Goal: Information Seeking & Learning: Learn about a topic

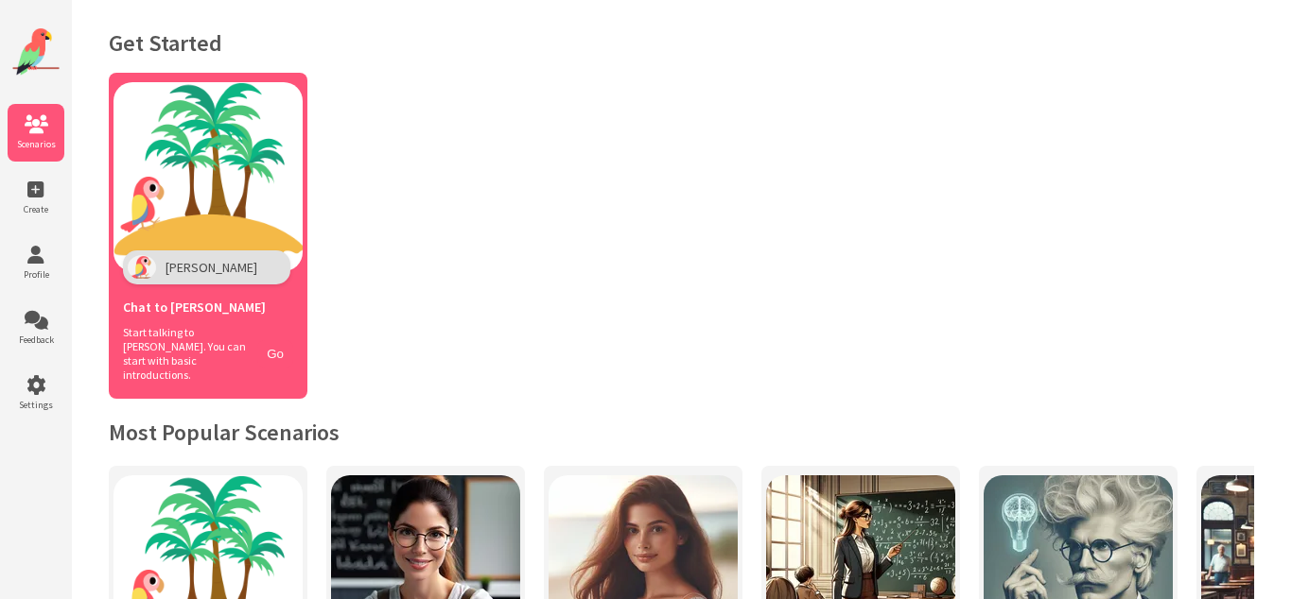
click at [223, 268] on div "[PERSON_NAME]" at bounding box center [206, 268] width 167 height 34
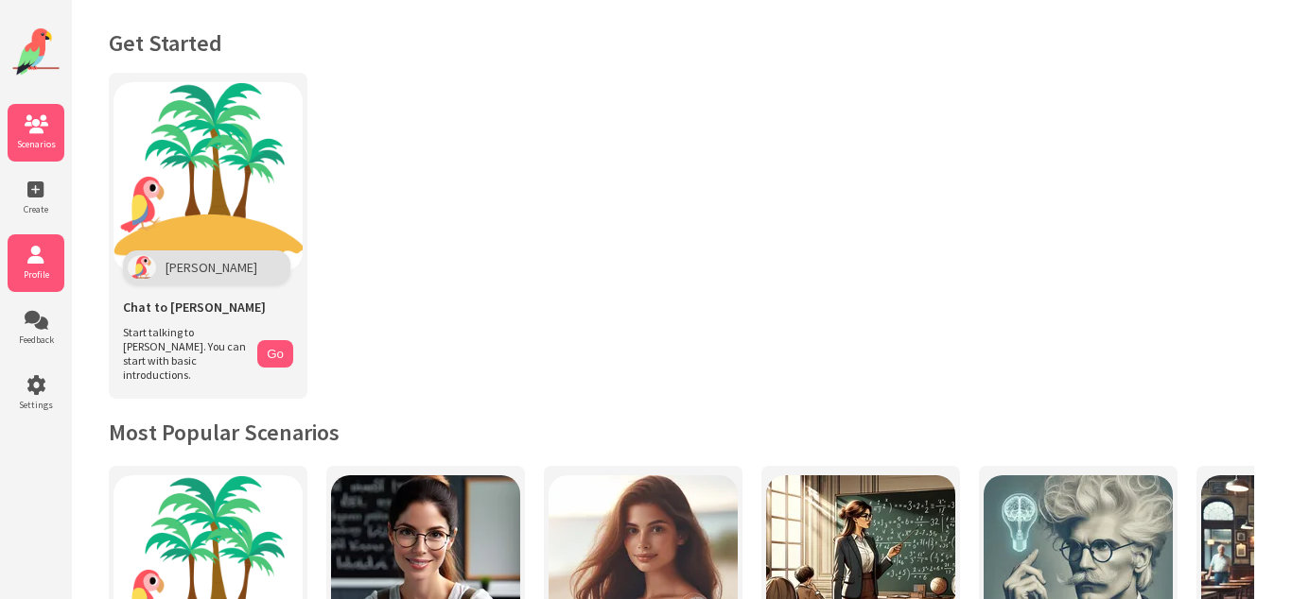
click at [41, 265] on icon at bounding box center [36, 255] width 57 height 19
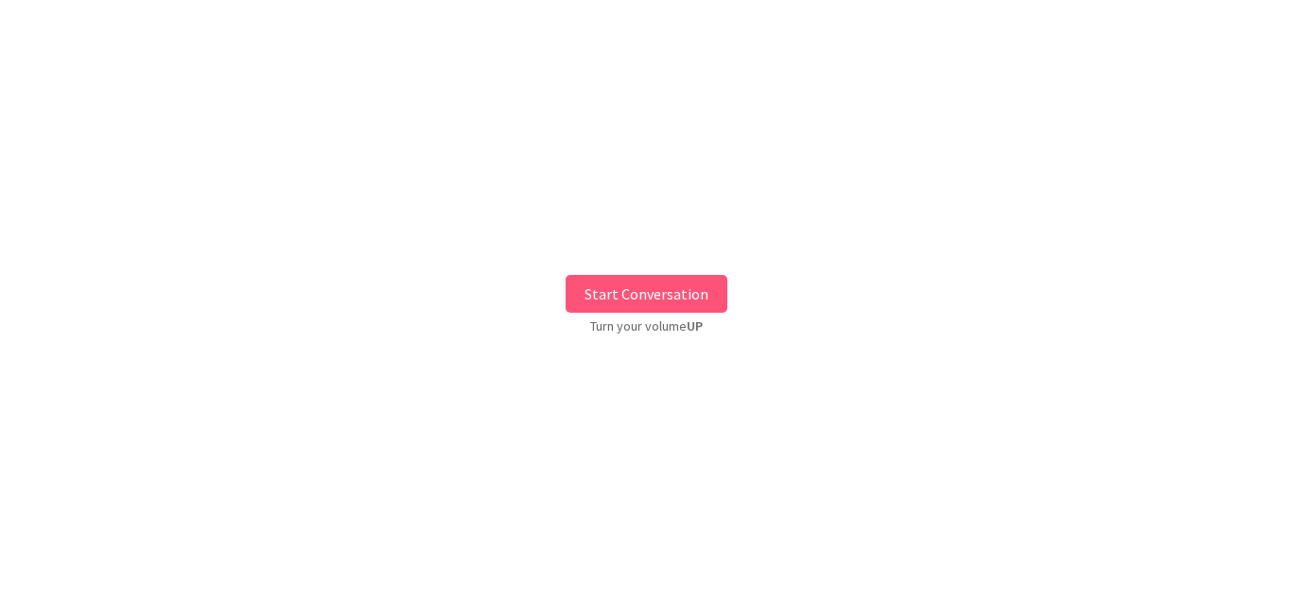
click at [623, 296] on button "Start Conversation" at bounding box center [646, 294] width 162 height 38
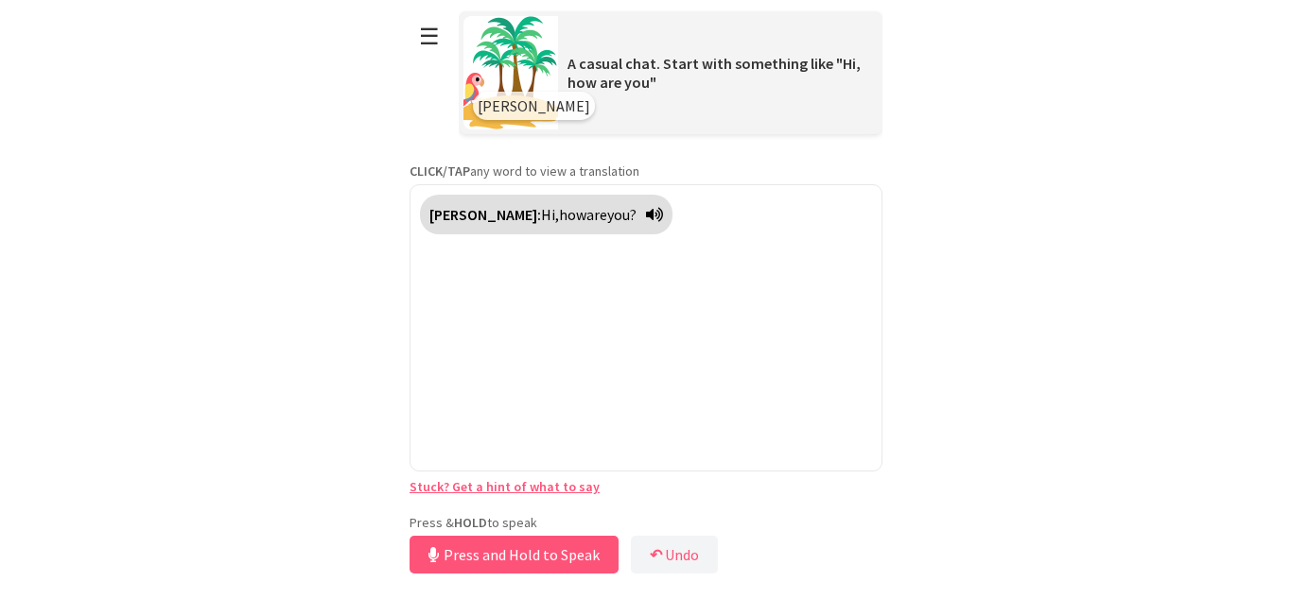
click at [496, 510] on div "**********" at bounding box center [645, 289] width 473 height 579
click at [495, 563] on button "Release to Stop Speaking" at bounding box center [510, 555] width 203 height 38
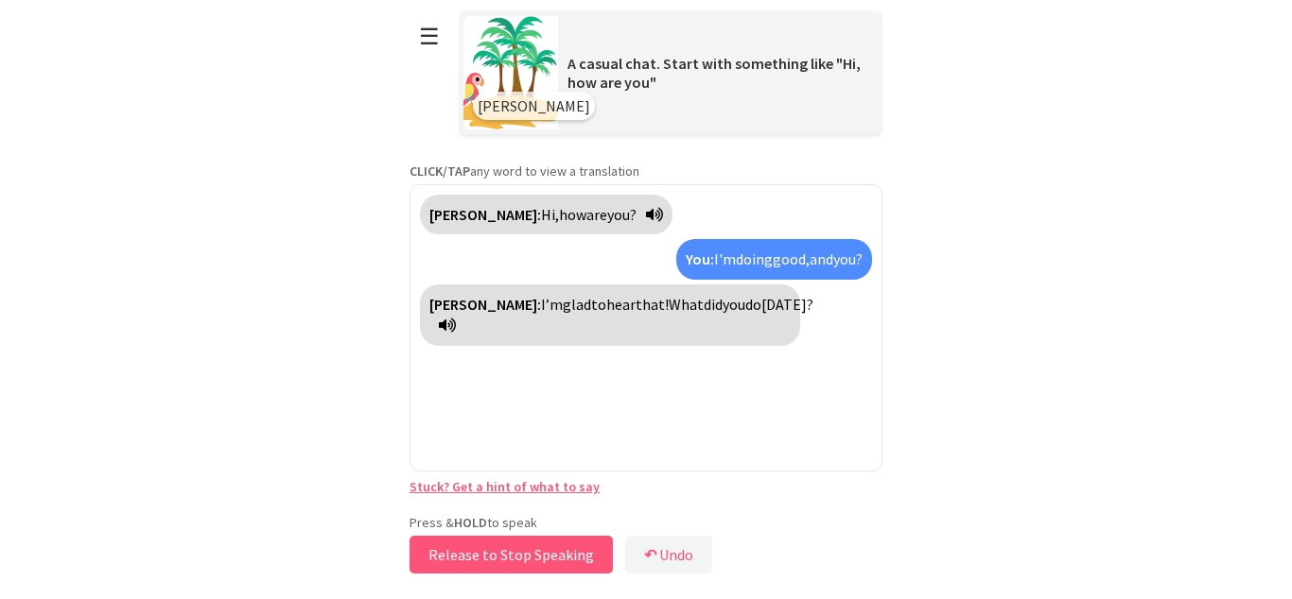
click at [538, 562] on button "Release to Stop Speaking" at bounding box center [510, 555] width 203 height 38
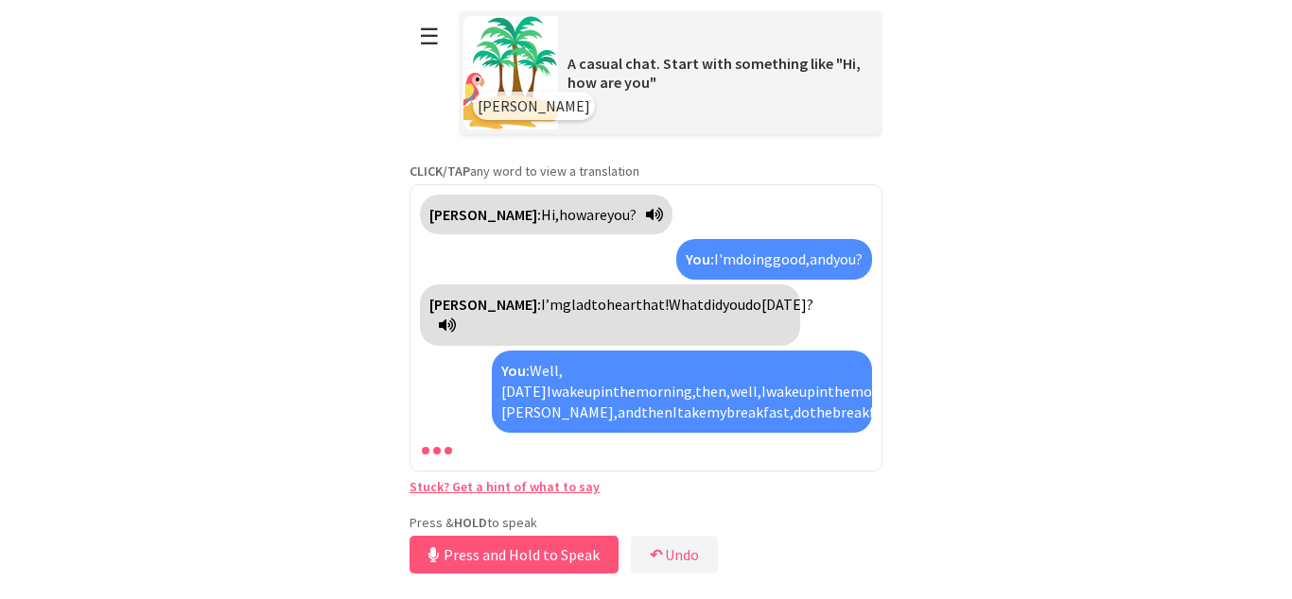
scroll to position [117, 0]
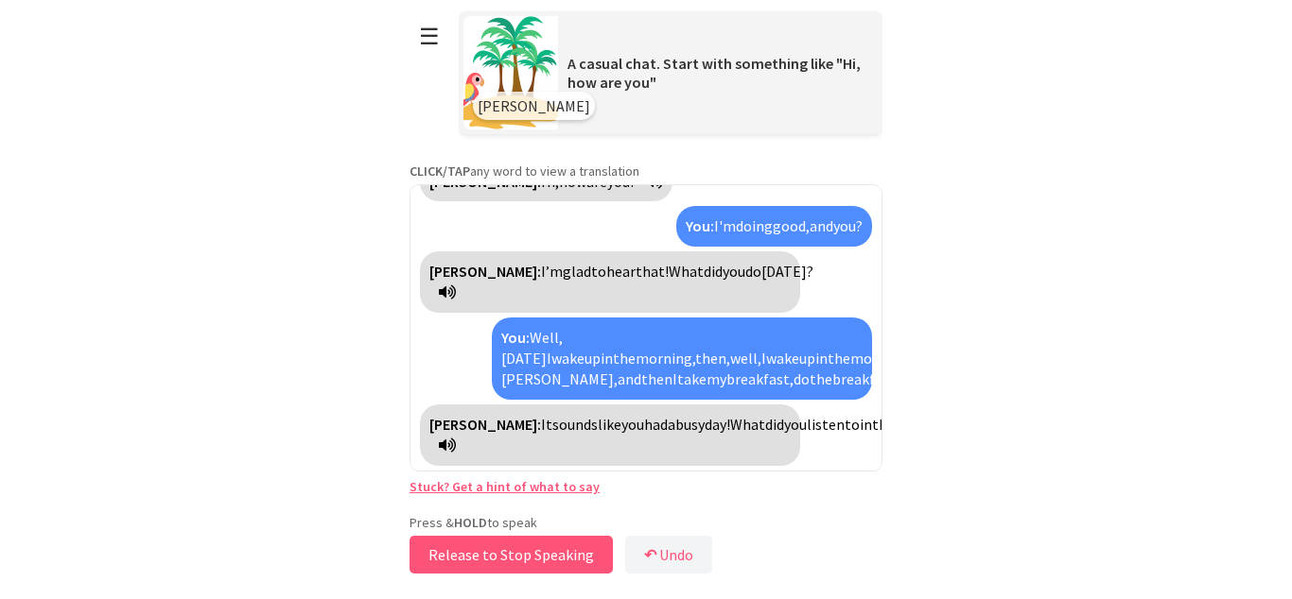
click at [537, 564] on button "Release to Stop Speaking" at bounding box center [510, 555] width 203 height 38
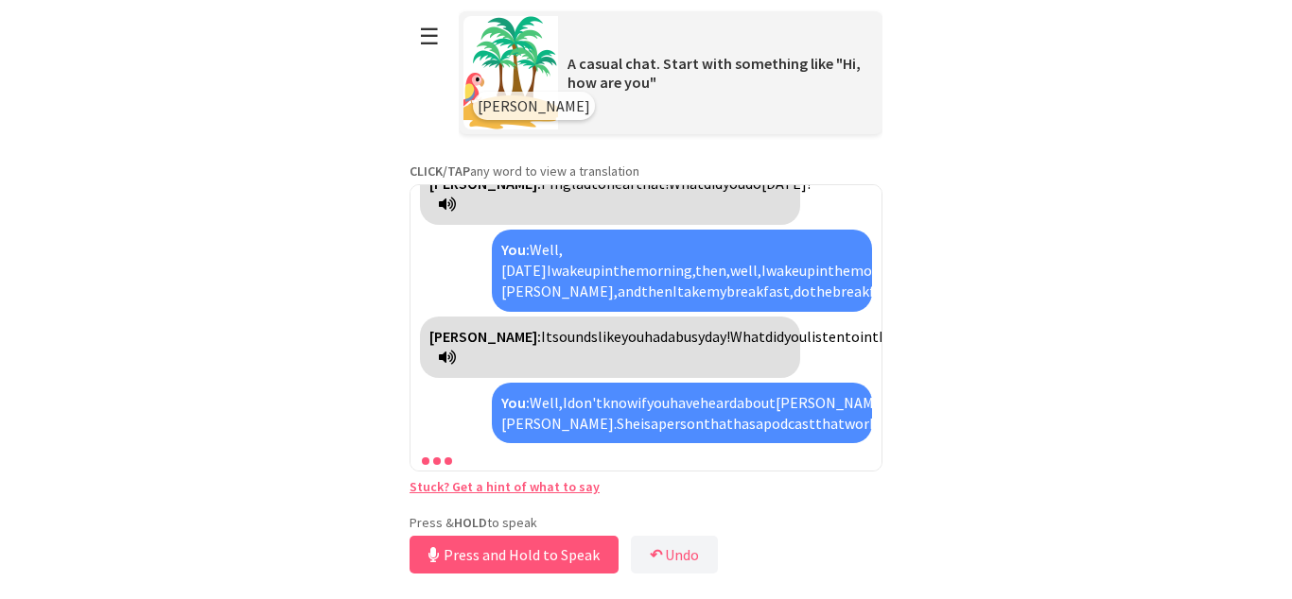
scroll to position [398, 0]
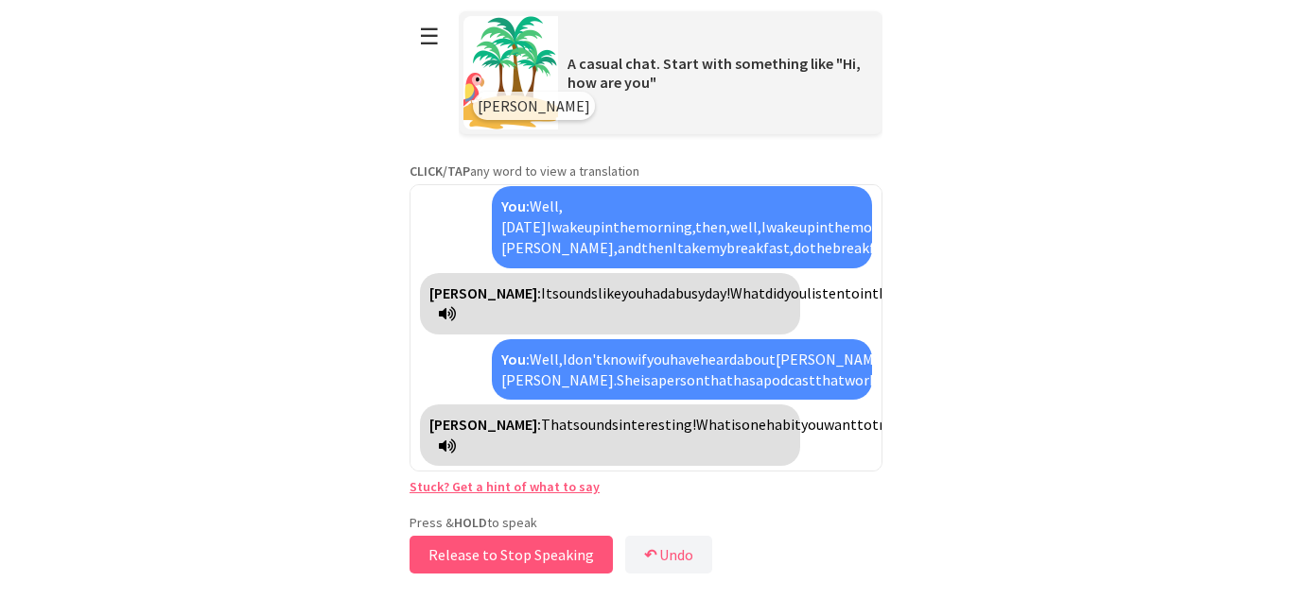
click at [537, 564] on button "Release to Stop Speaking" at bounding box center [510, 555] width 203 height 38
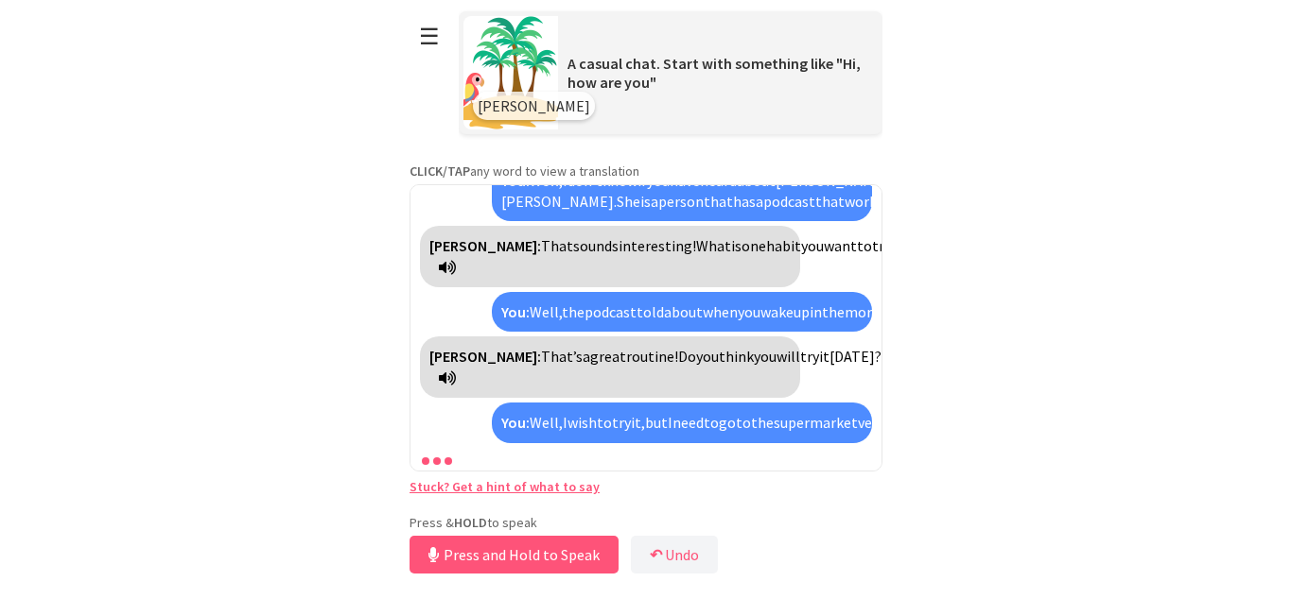
scroll to position [894, 0]
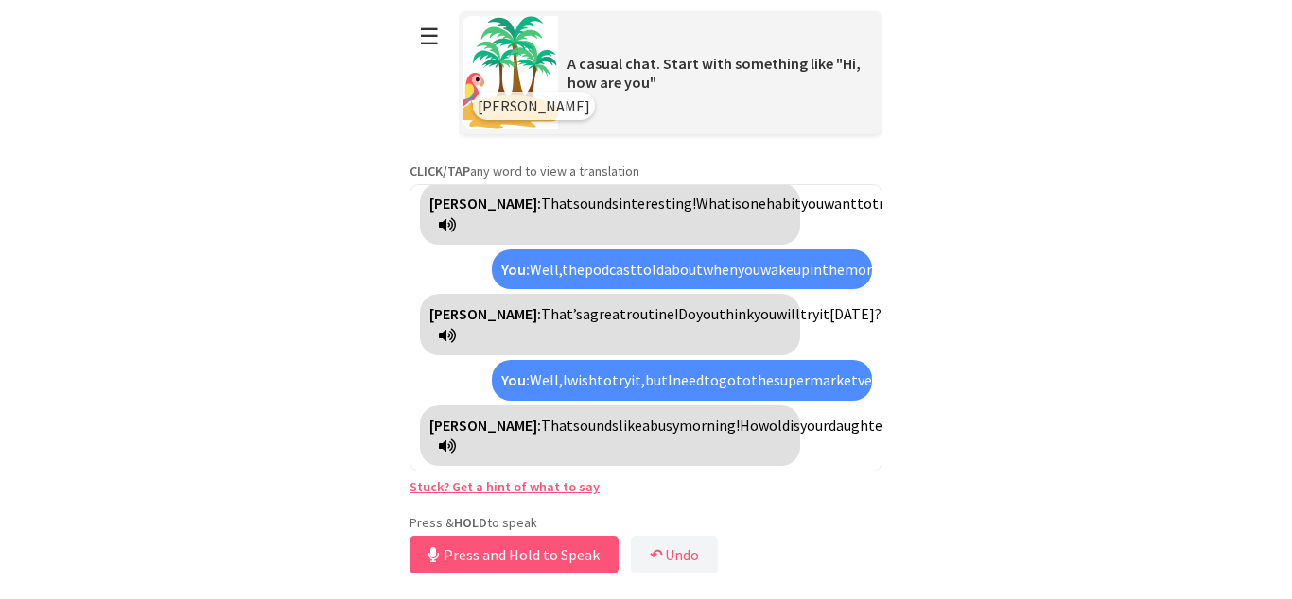
click at [165, 392] on html "**********" at bounding box center [646, 299] width 1292 height 599
click at [454, 566] on button "Release to Stop Speaking" at bounding box center [510, 555] width 203 height 38
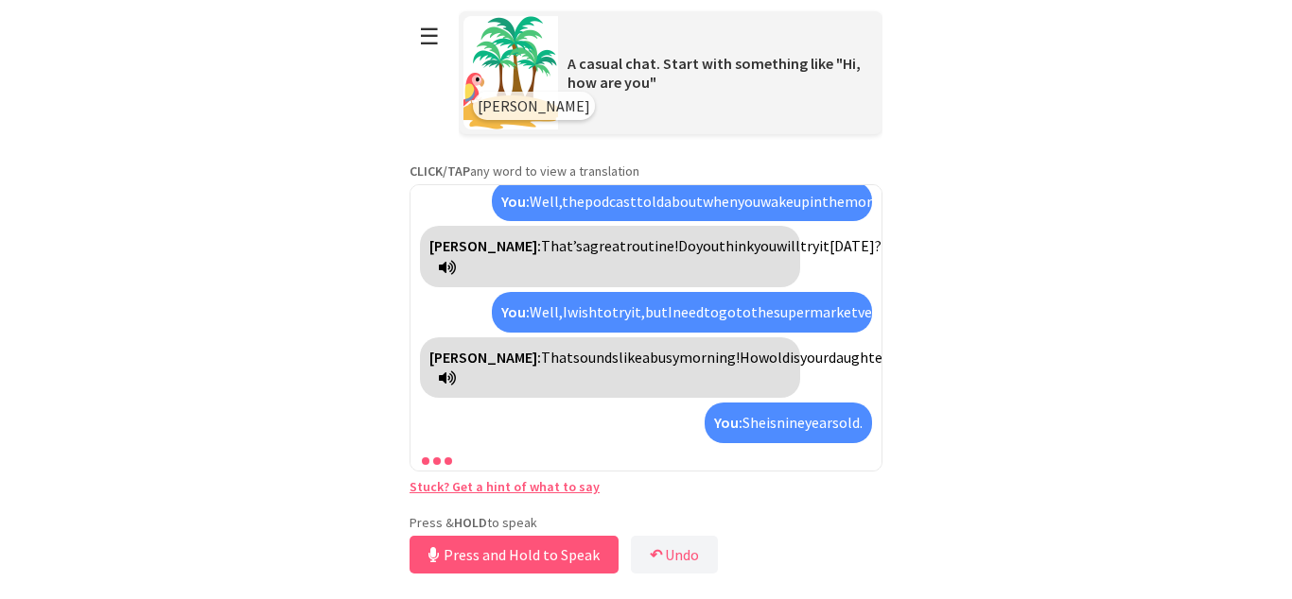
scroll to position [1005, 0]
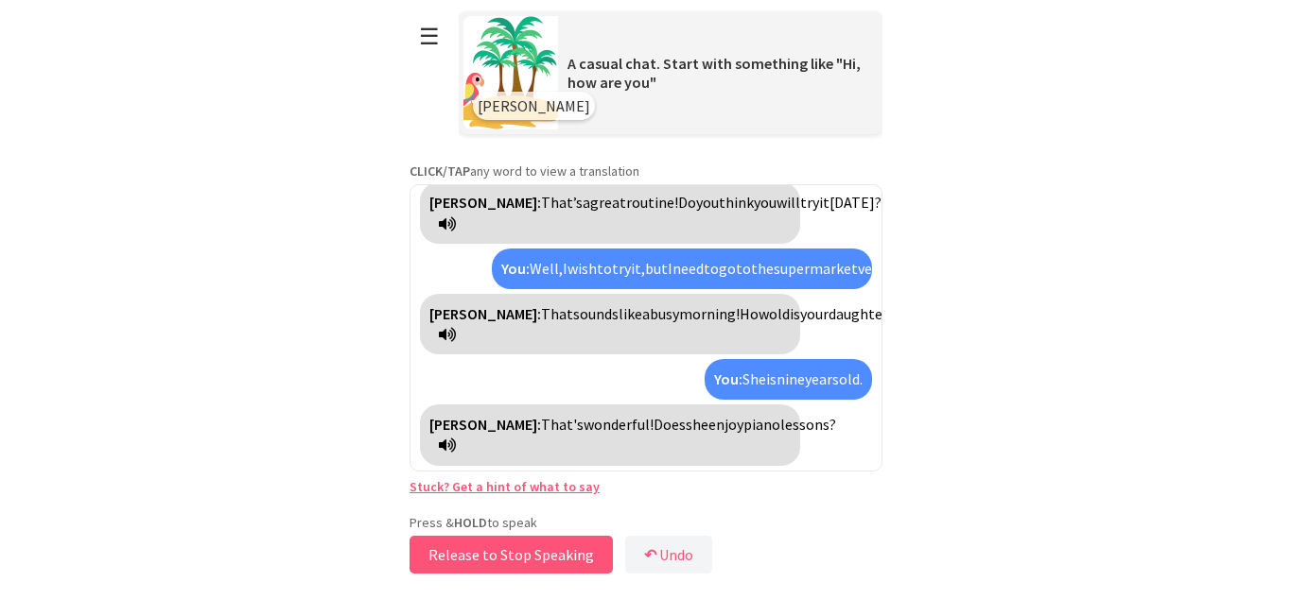
click at [454, 566] on button "Release to Stop Speaking" at bounding box center [510, 555] width 203 height 38
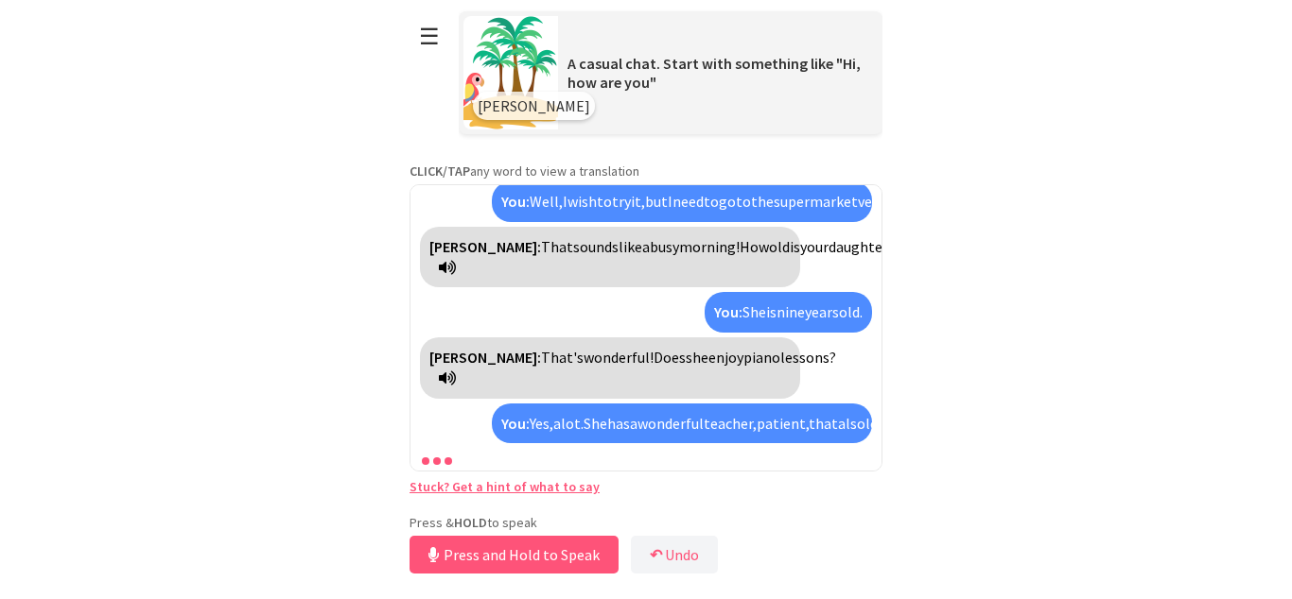
scroll to position [1158, 0]
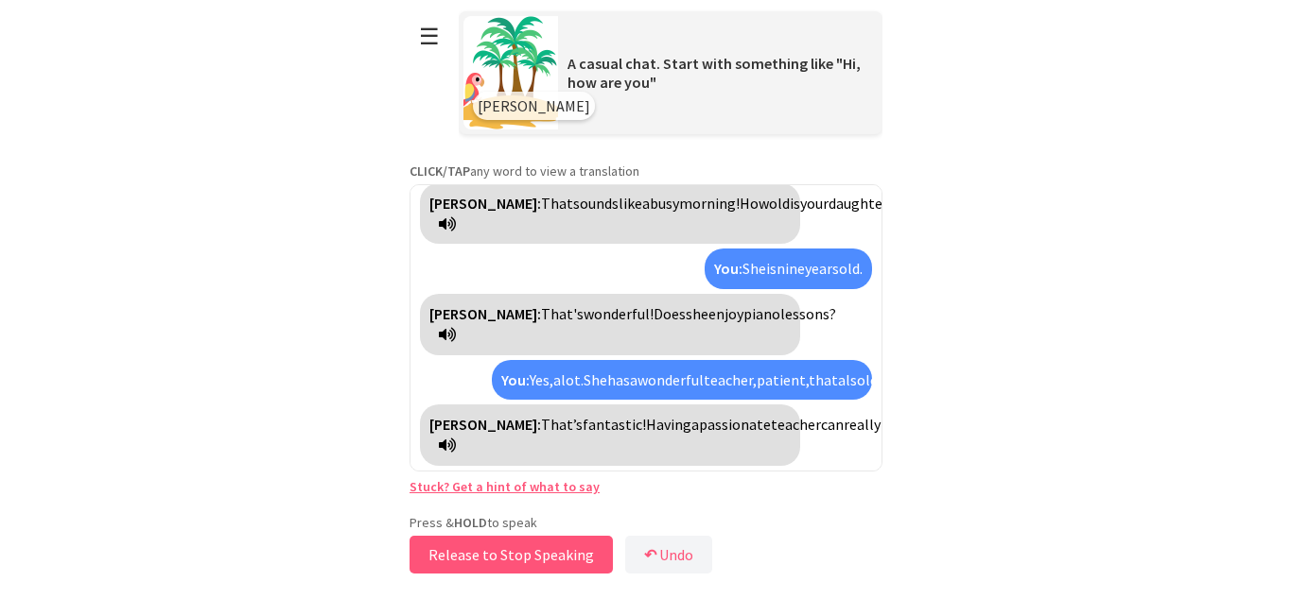
click at [454, 566] on button "Release to Stop Speaking" at bounding box center [510, 555] width 203 height 38
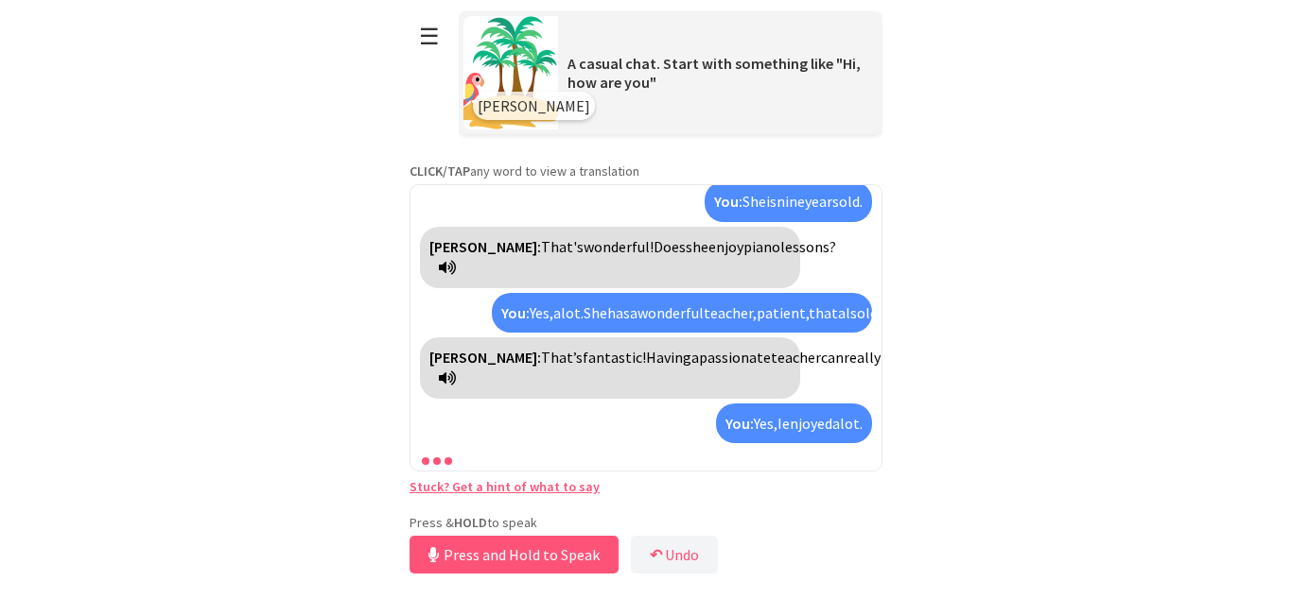
scroll to position [1270, 0]
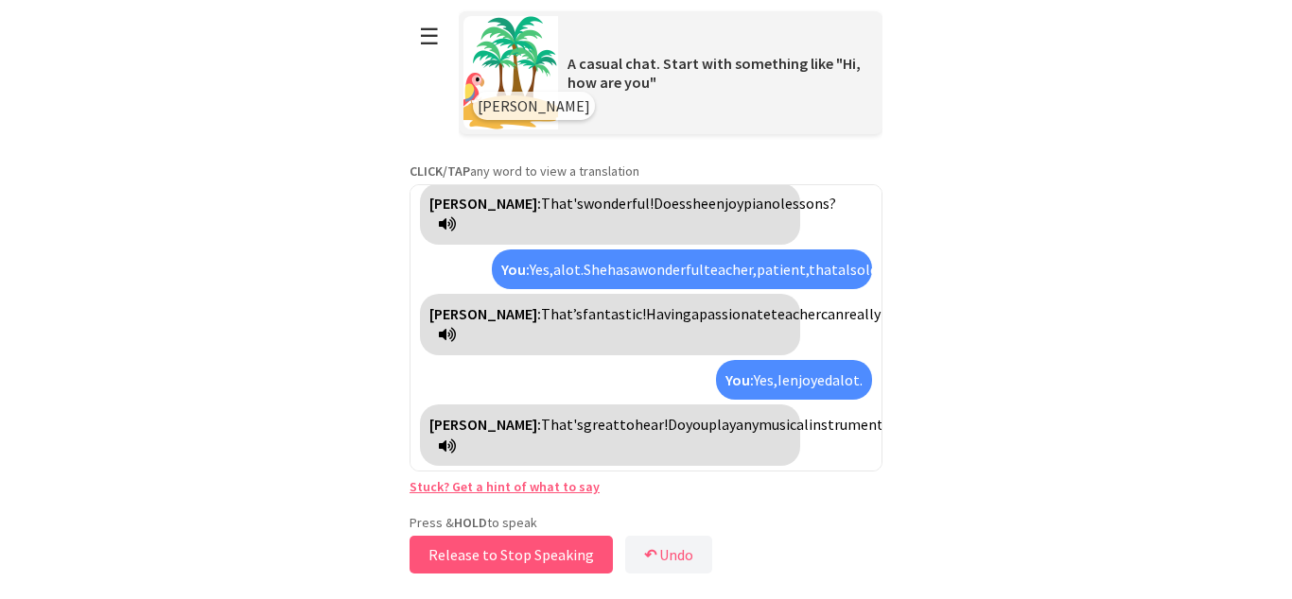
click at [454, 566] on button "Release to Stop Speaking" at bounding box center [510, 555] width 203 height 38
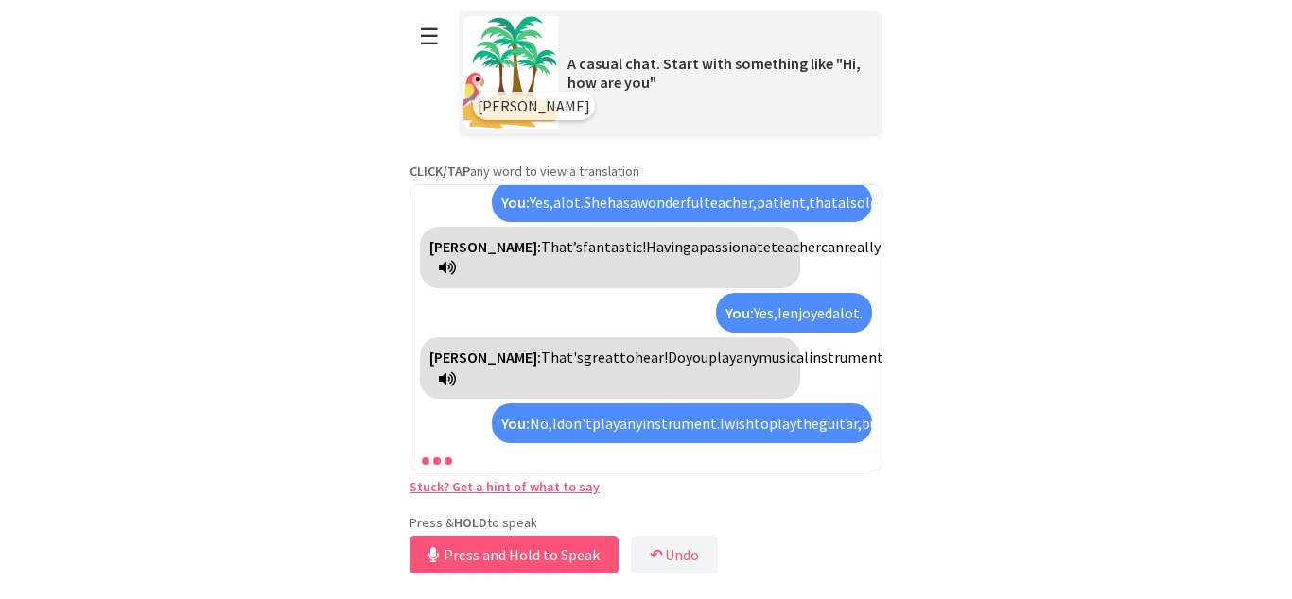
scroll to position [1465, 0]
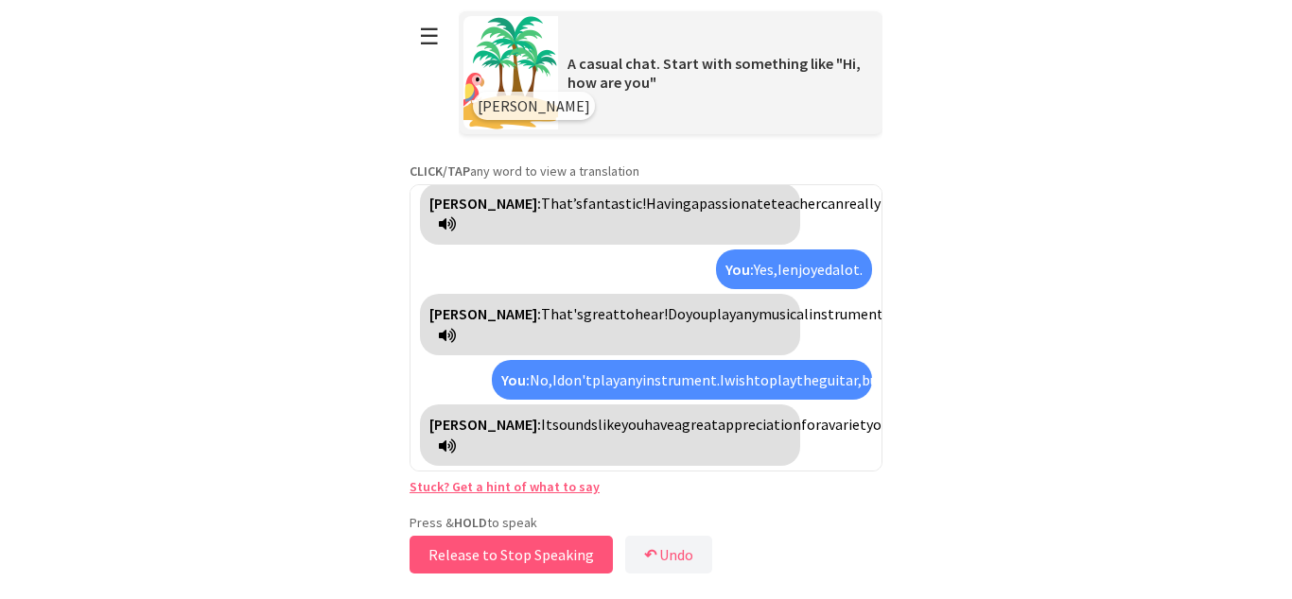
click at [454, 566] on button "Release to Stop Speaking" at bounding box center [510, 555] width 203 height 38
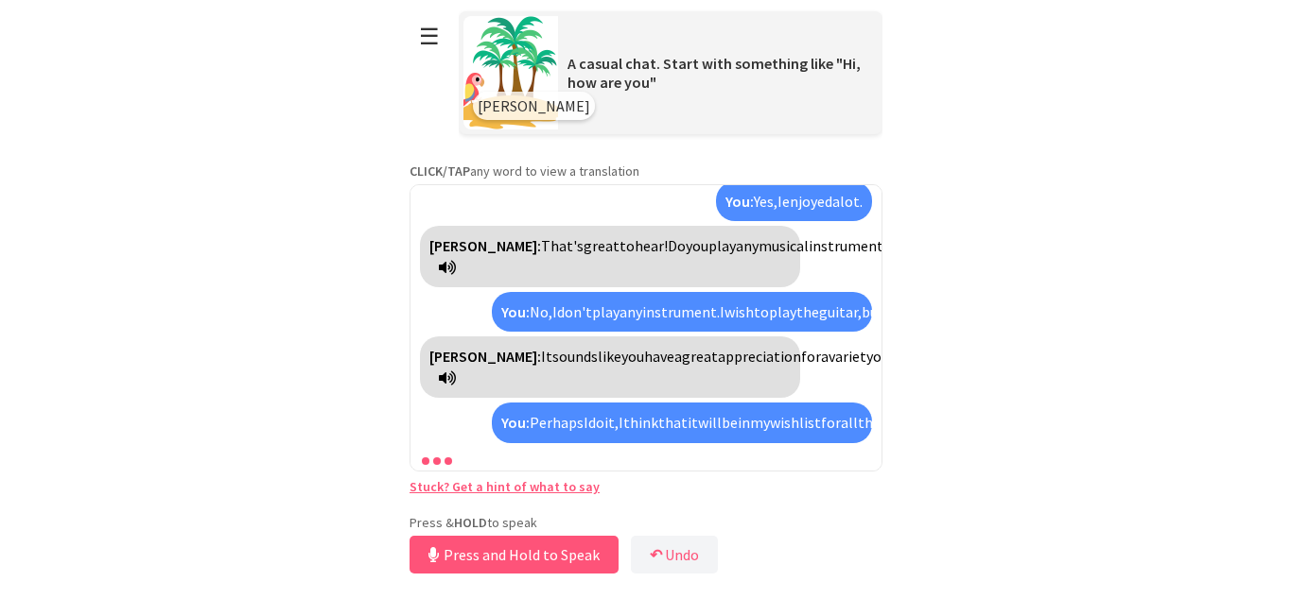
scroll to position [1703, 0]
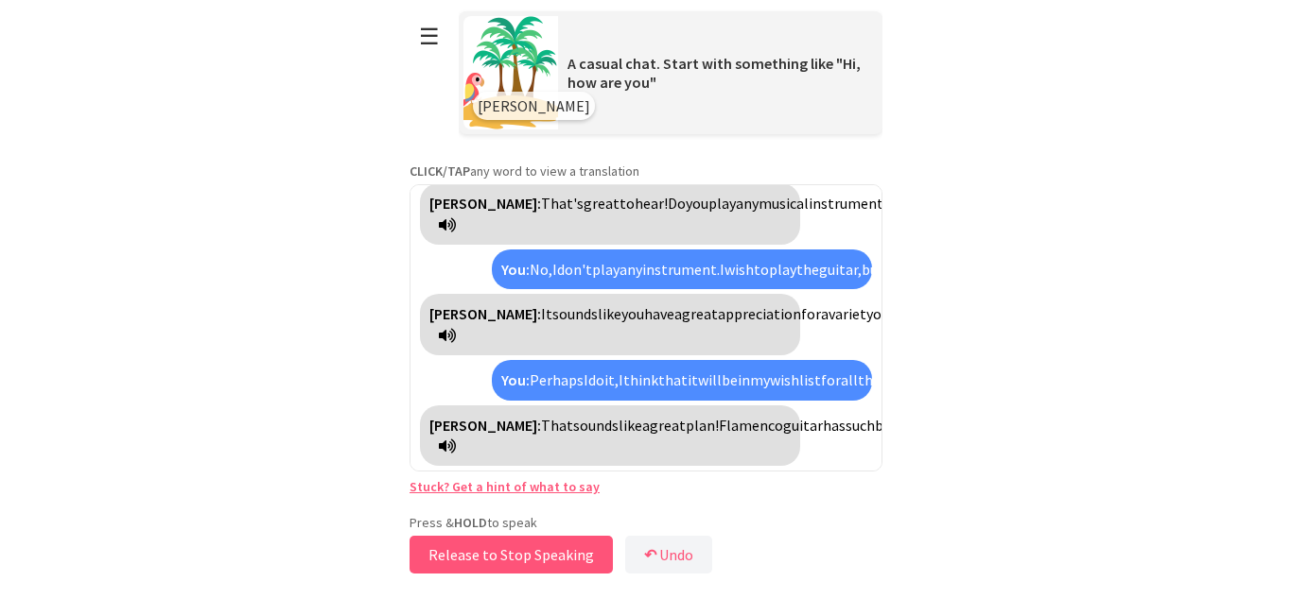
click at [452, 559] on button "Release to Stop Speaking" at bounding box center [510, 555] width 203 height 38
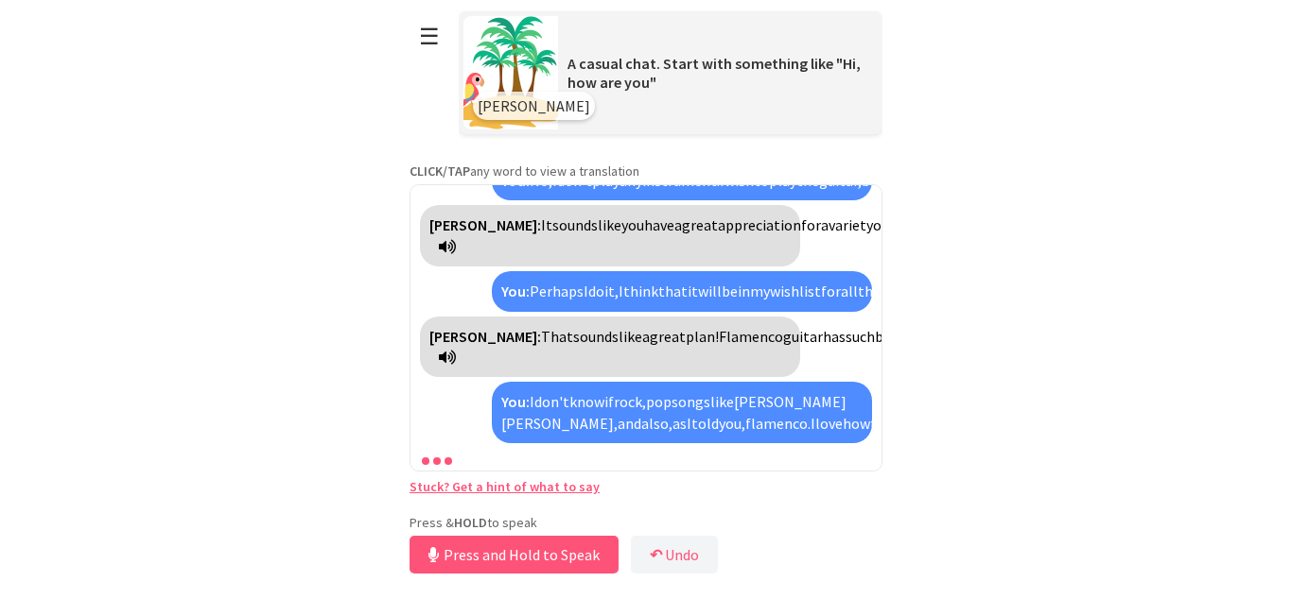
scroll to position [1962, 0]
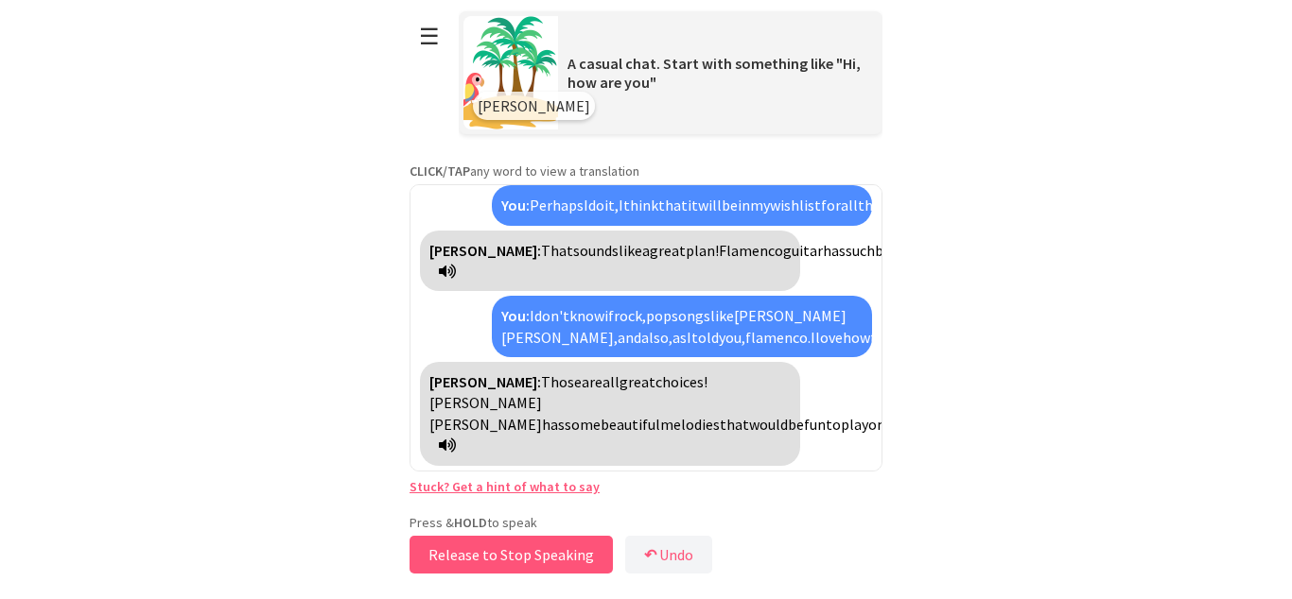
click at [452, 559] on button "Release to Stop Speaking" at bounding box center [510, 555] width 203 height 38
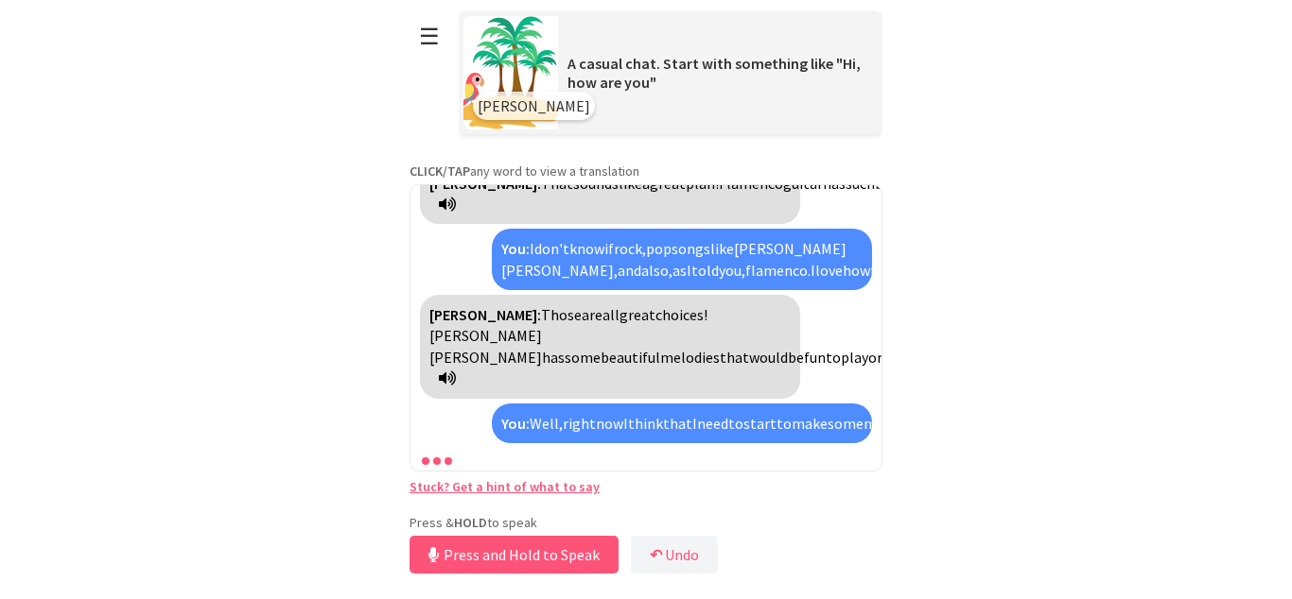
scroll to position [2158, 0]
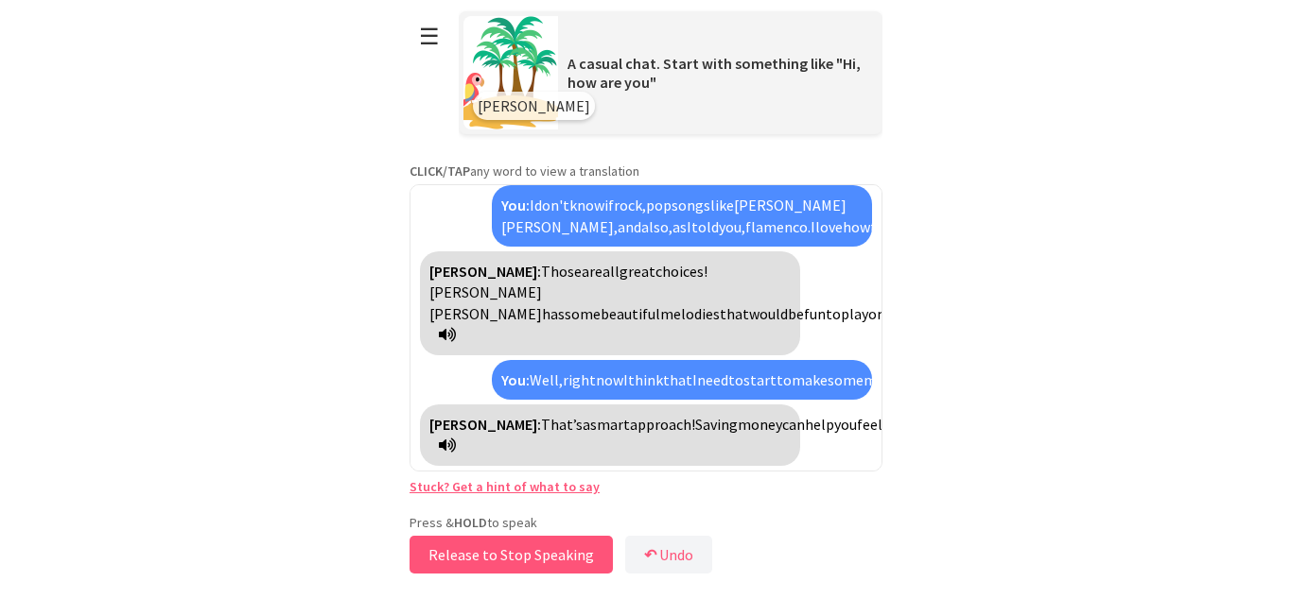
click at [486, 551] on button "Release to Stop Speaking" at bounding box center [510, 555] width 203 height 38
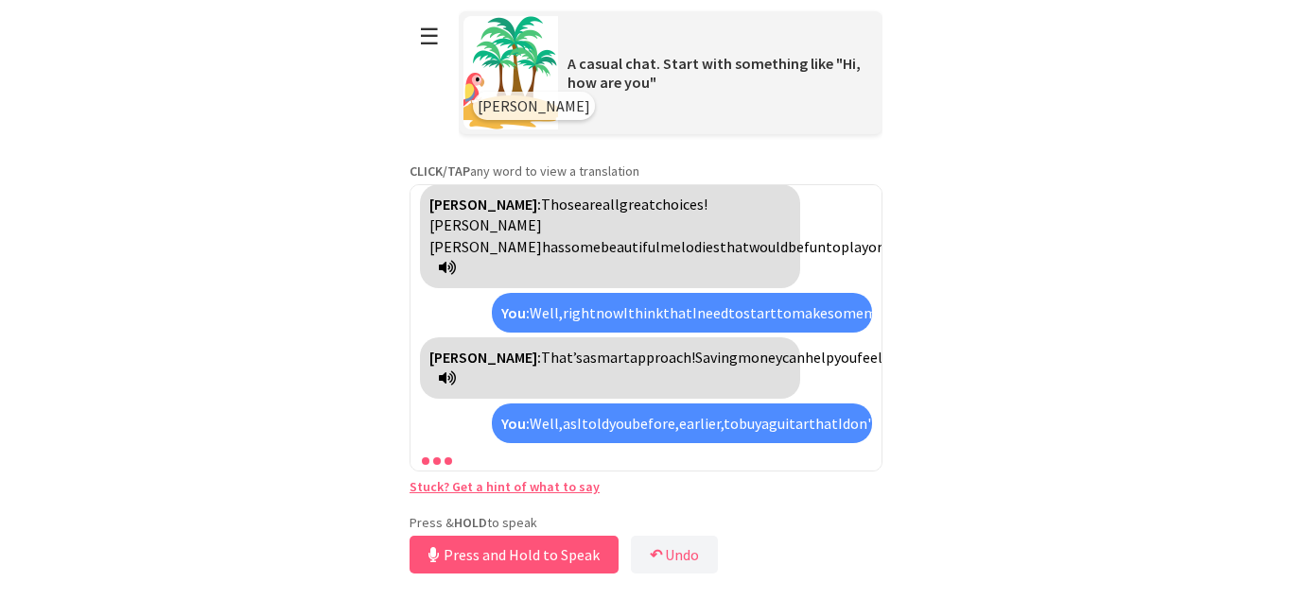
scroll to position [2395, 0]
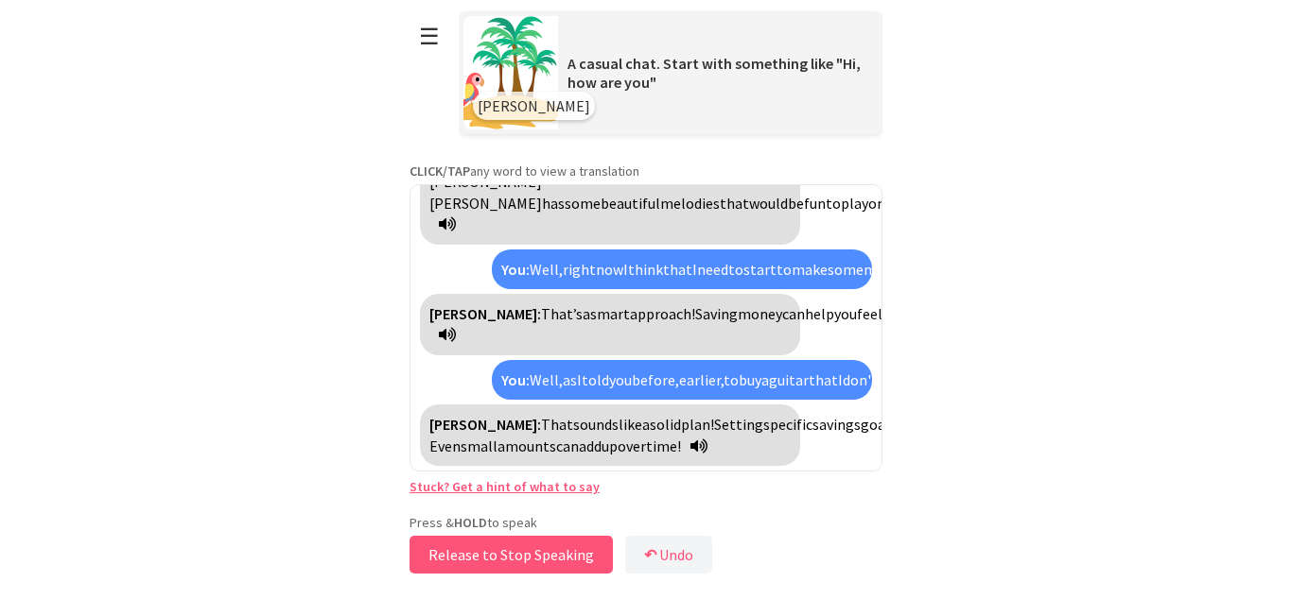
click at [487, 558] on button "Release to Stop Speaking" at bounding box center [510, 555] width 203 height 38
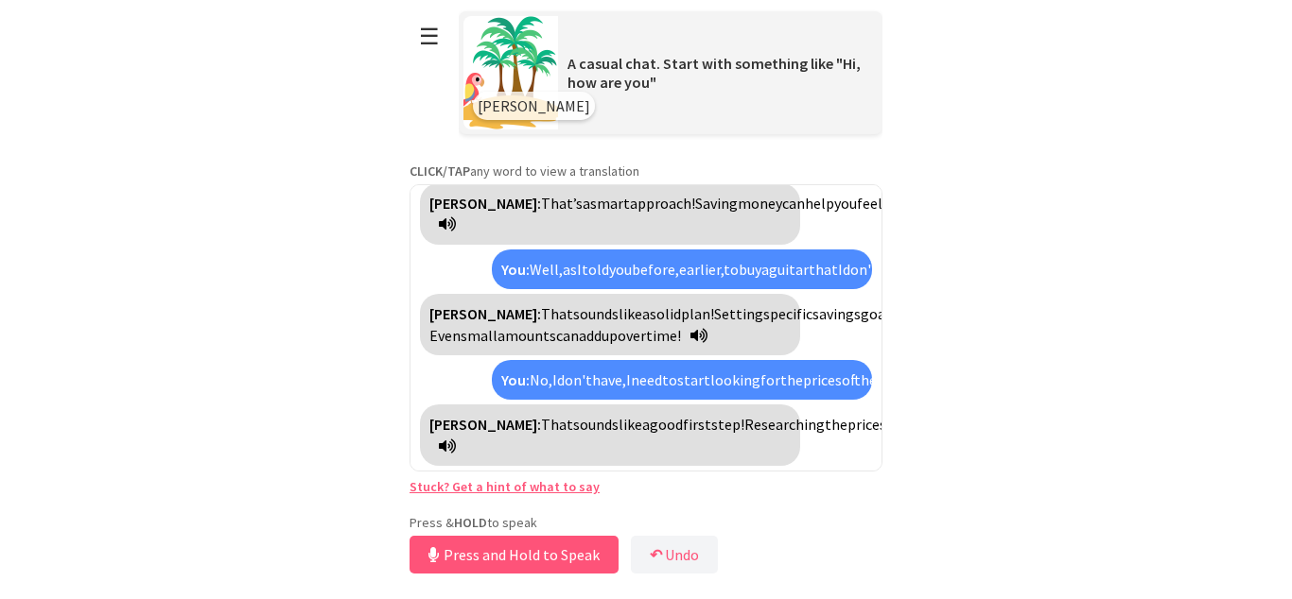
scroll to position [2676, 0]
click at [487, 558] on button "Release to Stop Speaking" at bounding box center [510, 555] width 203 height 38
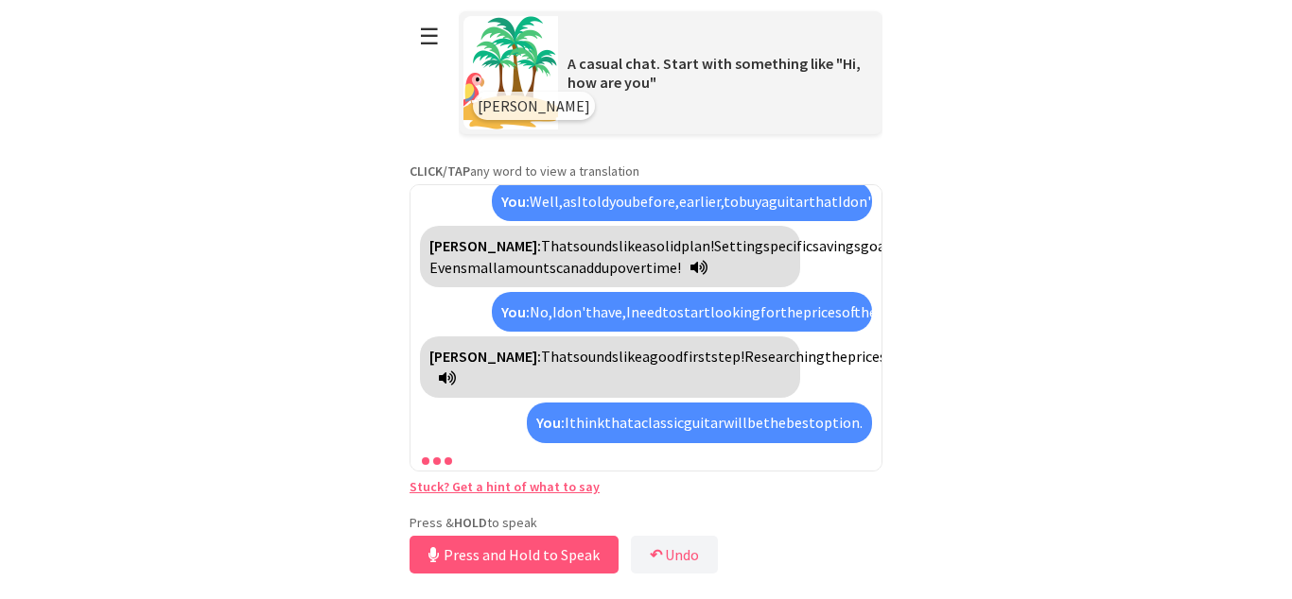
scroll to position [2956, 0]
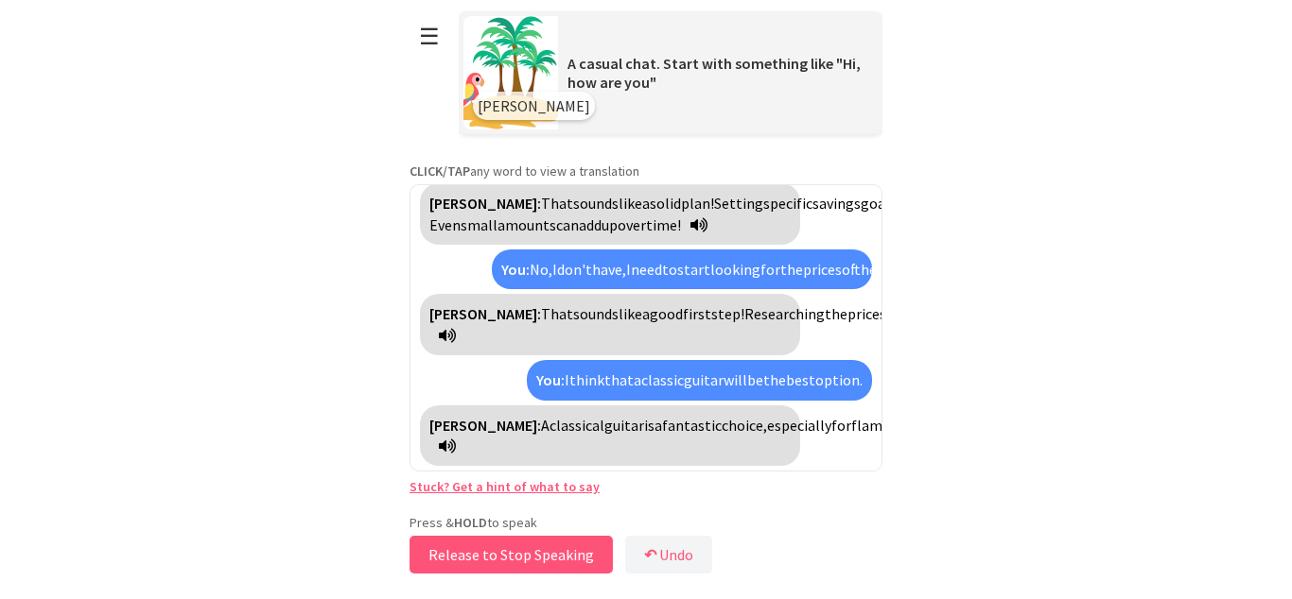
click at [487, 558] on button "Release to Stop Speaking" at bounding box center [510, 555] width 203 height 38
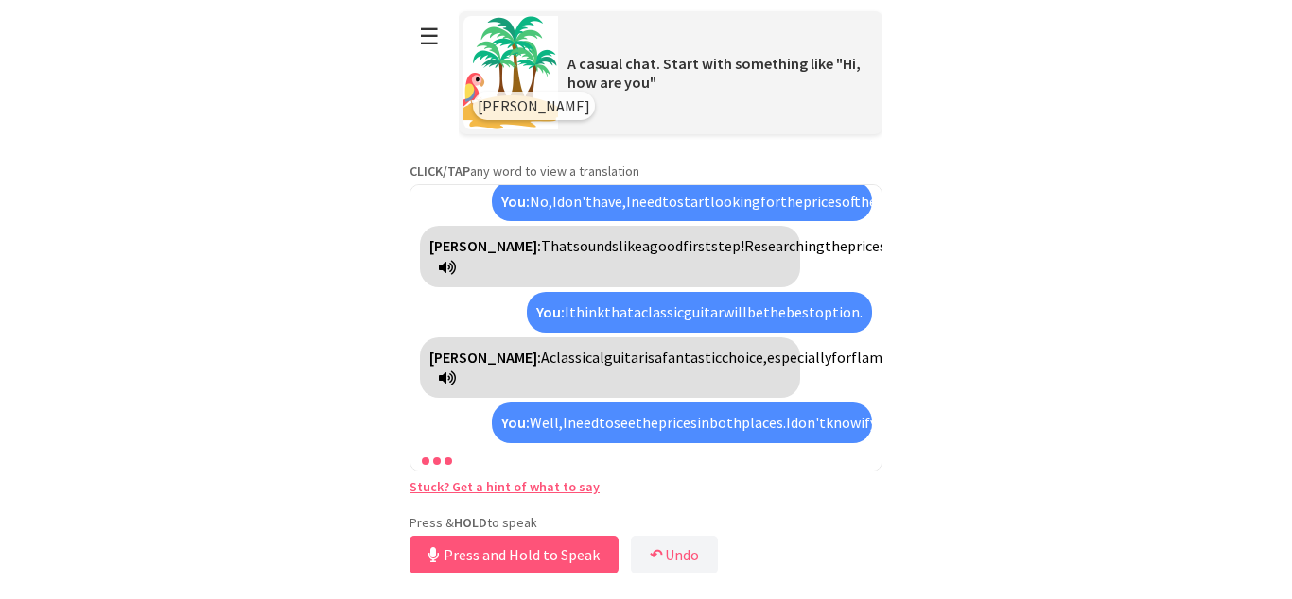
scroll to position [3363, 0]
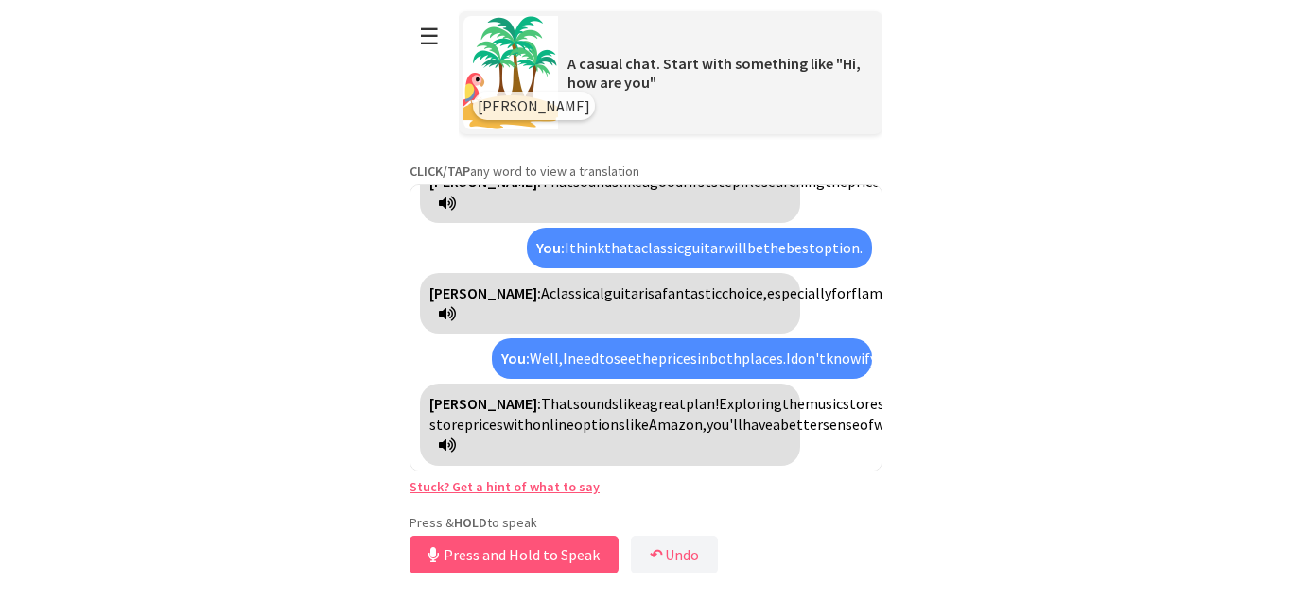
click at [456, 443] on icon at bounding box center [447, 445] width 17 height 15
click at [523, 489] on link "Stuck? Get a hint of what to say" at bounding box center [504, 486] width 190 height 17
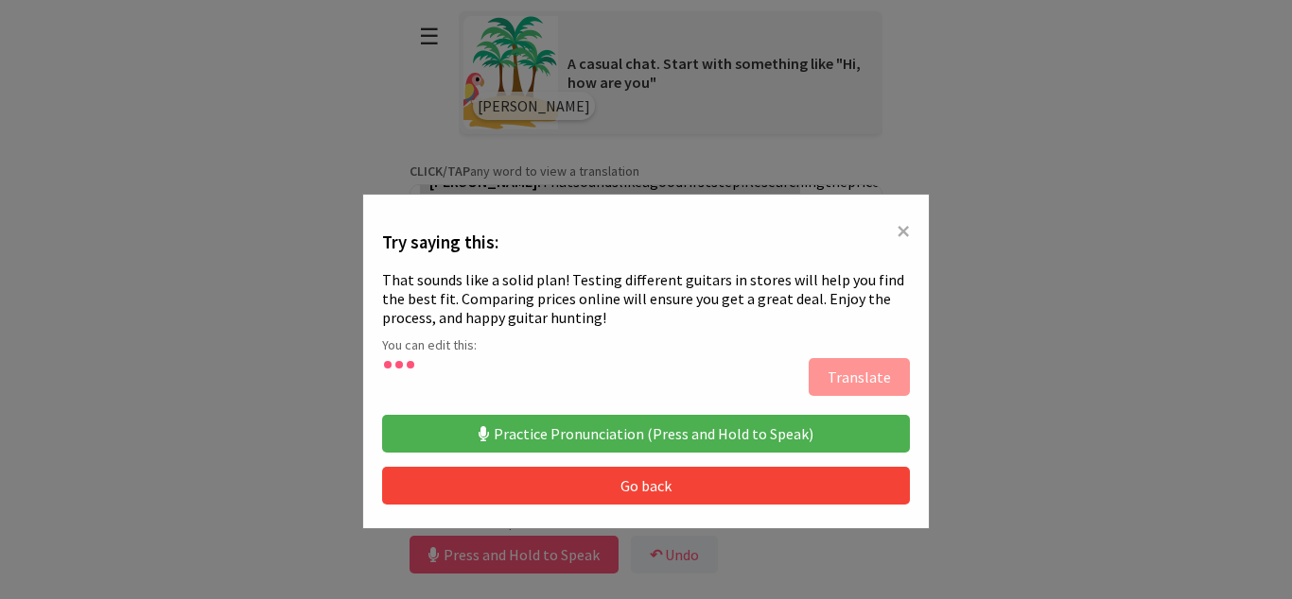
type textarea "**********"
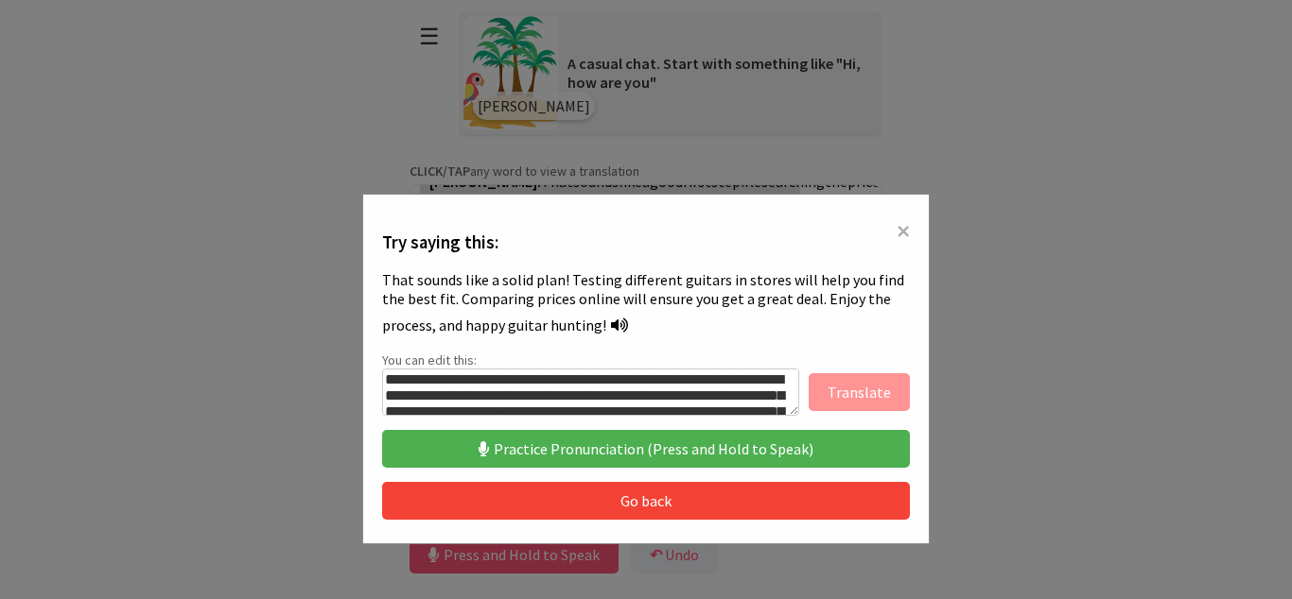
click at [550, 437] on button "Practice Pronunciation (Press and Hold to Speak)" at bounding box center [646, 449] width 528 height 38
click at [550, 443] on button "Practice Pronunciation (Press and Hold to Speak)" at bounding box center [646, 449] width 528 height 38
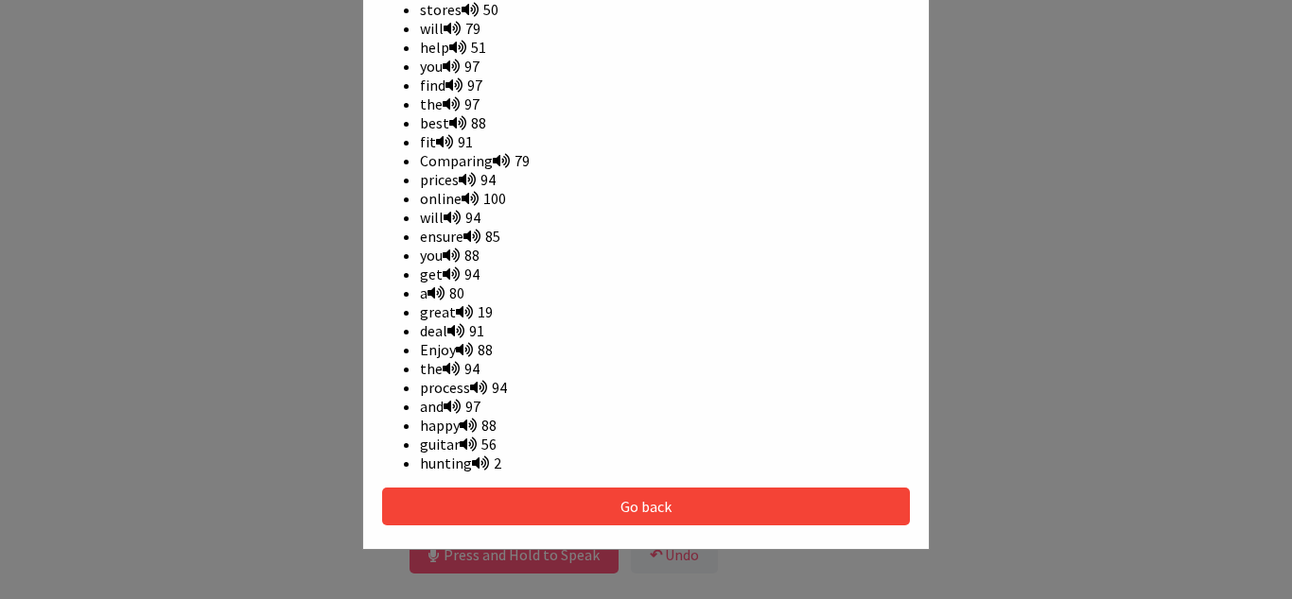
scroll to position [845, 0]
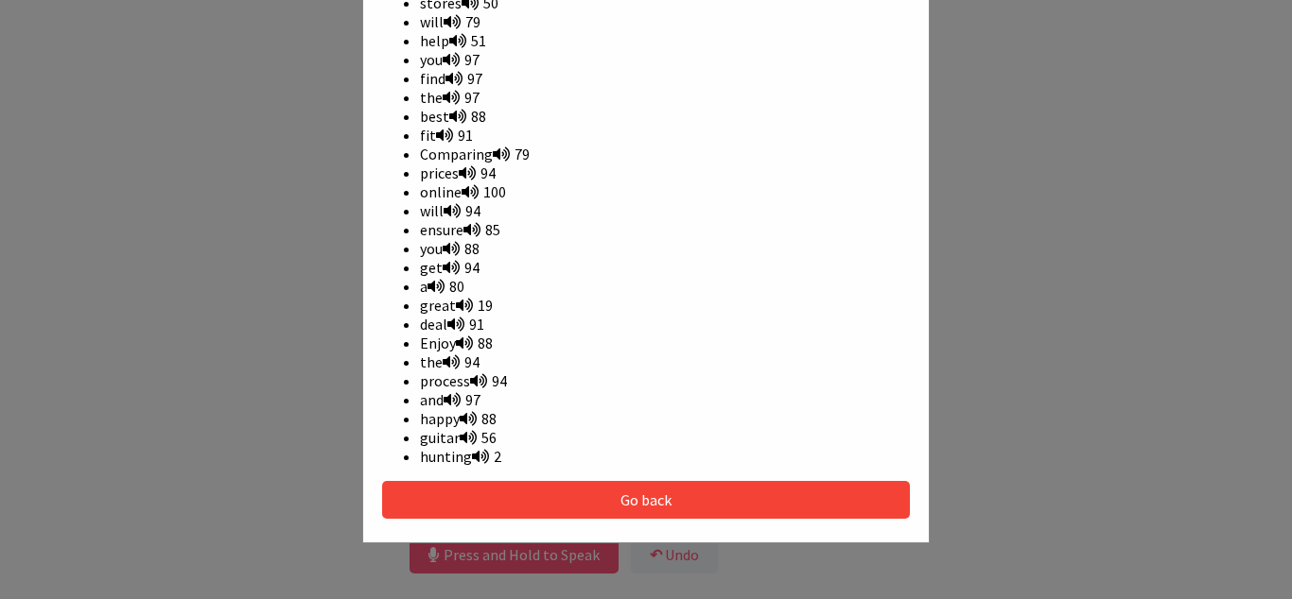
click at [477, 457] on icon at bounding box center [480, 456] width 17 height 15
click at [451, 460] on span "hunting 2" at bounding box center [460, 456] width 81 height 19
click at [488, 457] on icon at bounding box center [480, 456] width 17 height 15
click at [478, 455] on icon at bounding box center [480, 456] width 17 height 15
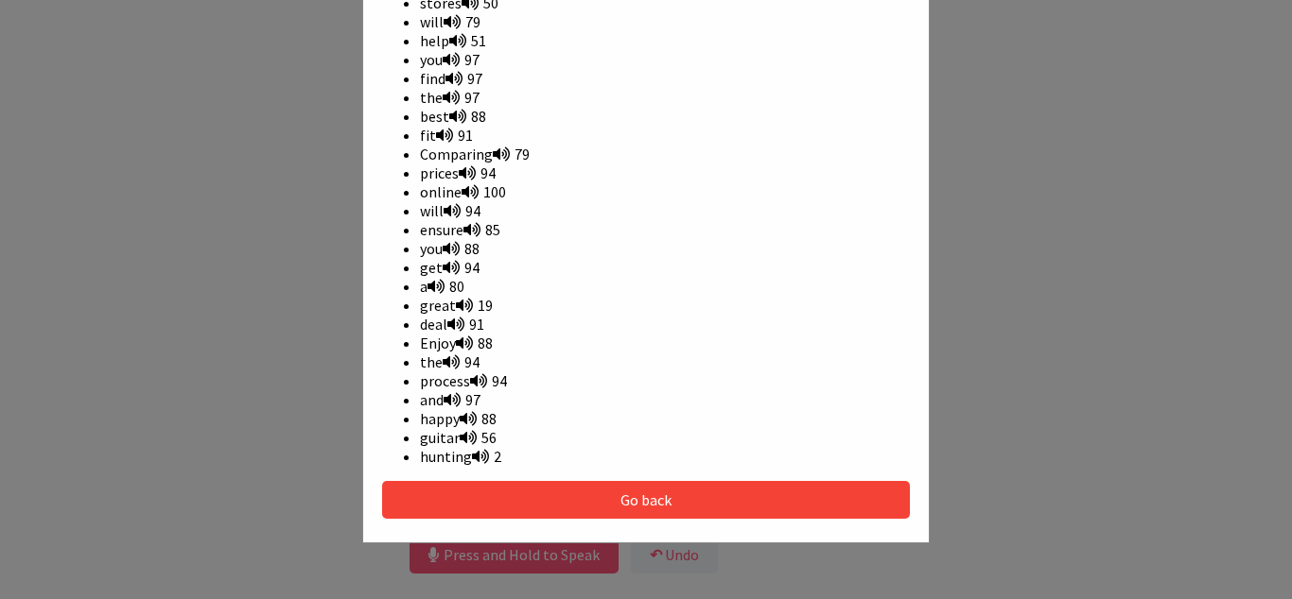
click at [466, 433] on icon at bounding box center [468, 437] width 17 height 15
click at [476, 455] on icon at bounding box center [480, 456] width 17 height 15
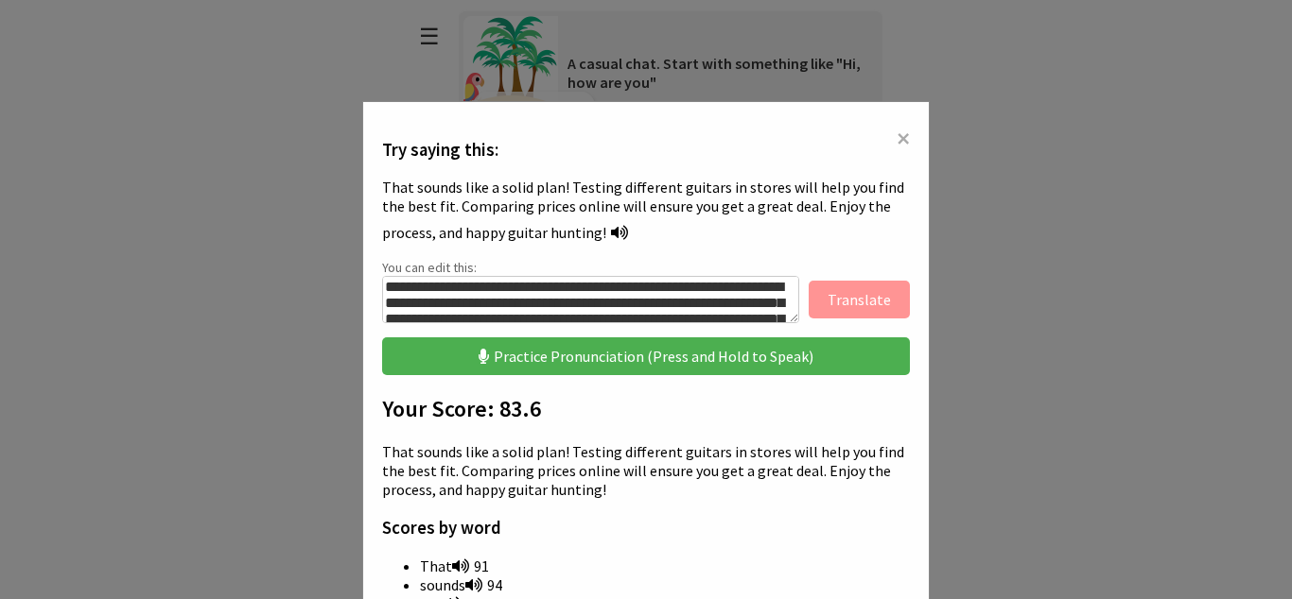
scroll to position [90, 0]
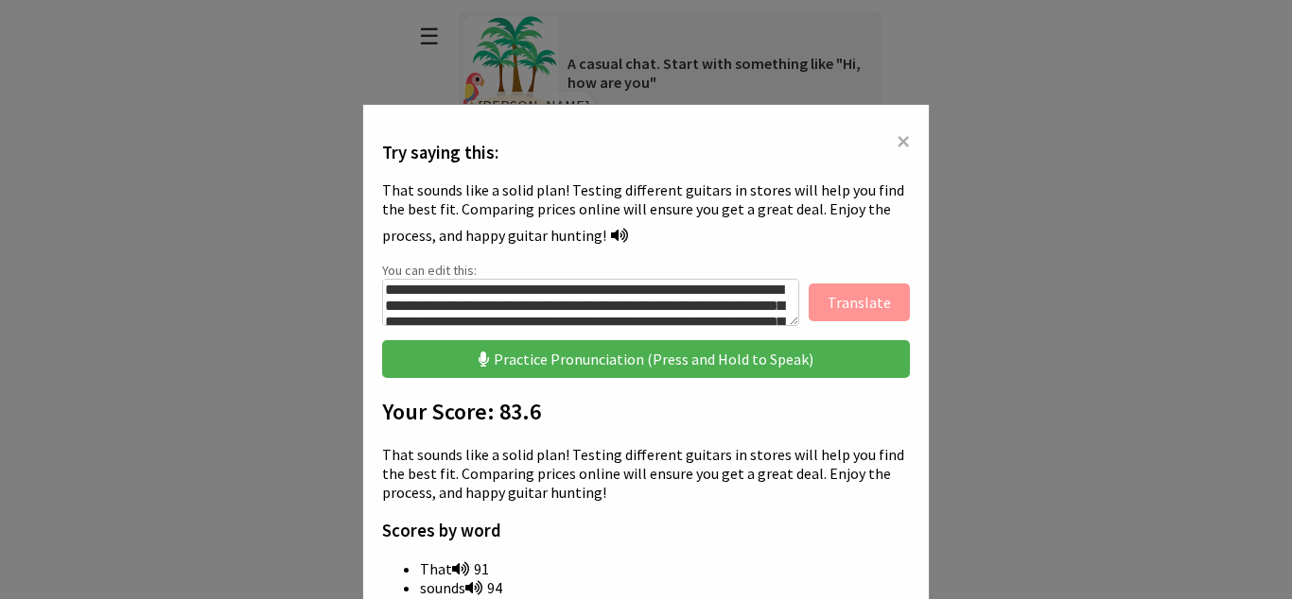
click at [643, 363] on button "Practice Pronunciation (Press and Hold to Speak)" at bounding box center [646, 359] width 528 height 38
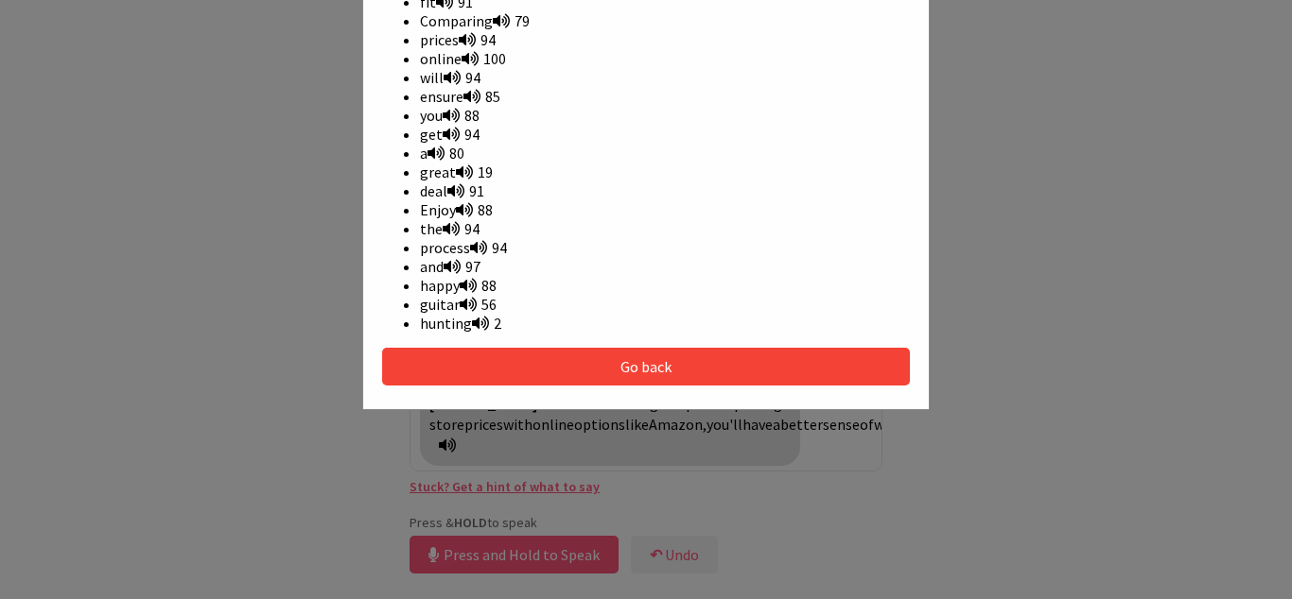
scroll to position [983, 0]
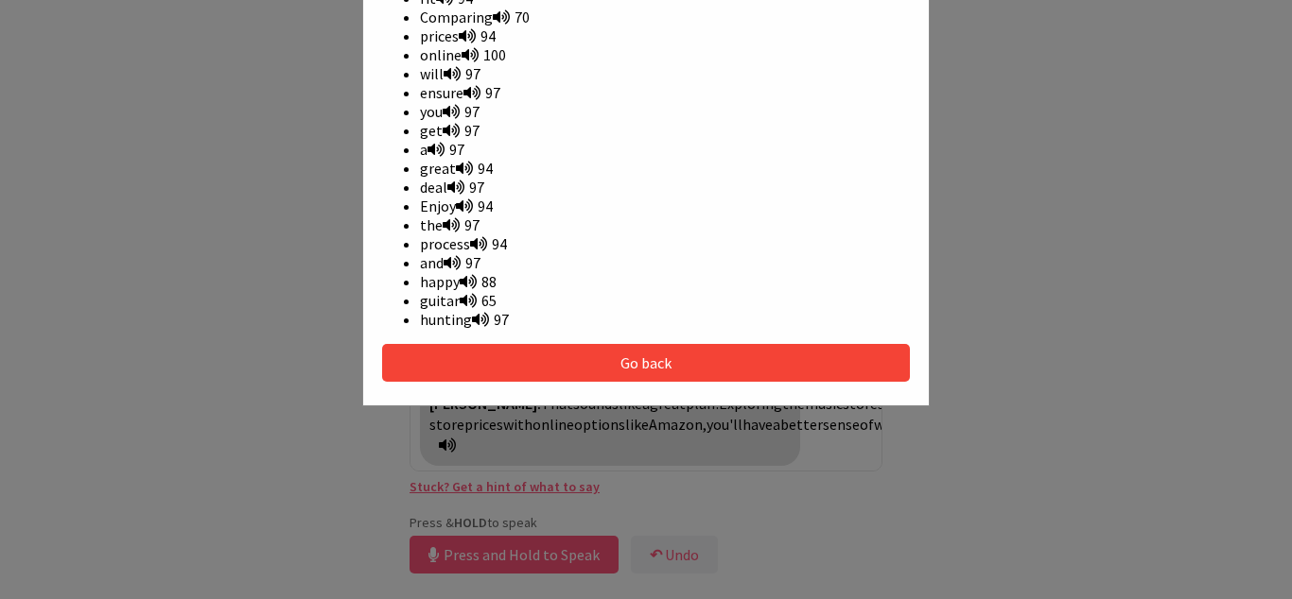
click at [684, 365] on button "Go back" at bounding box center [646, 363] width 528 height 38
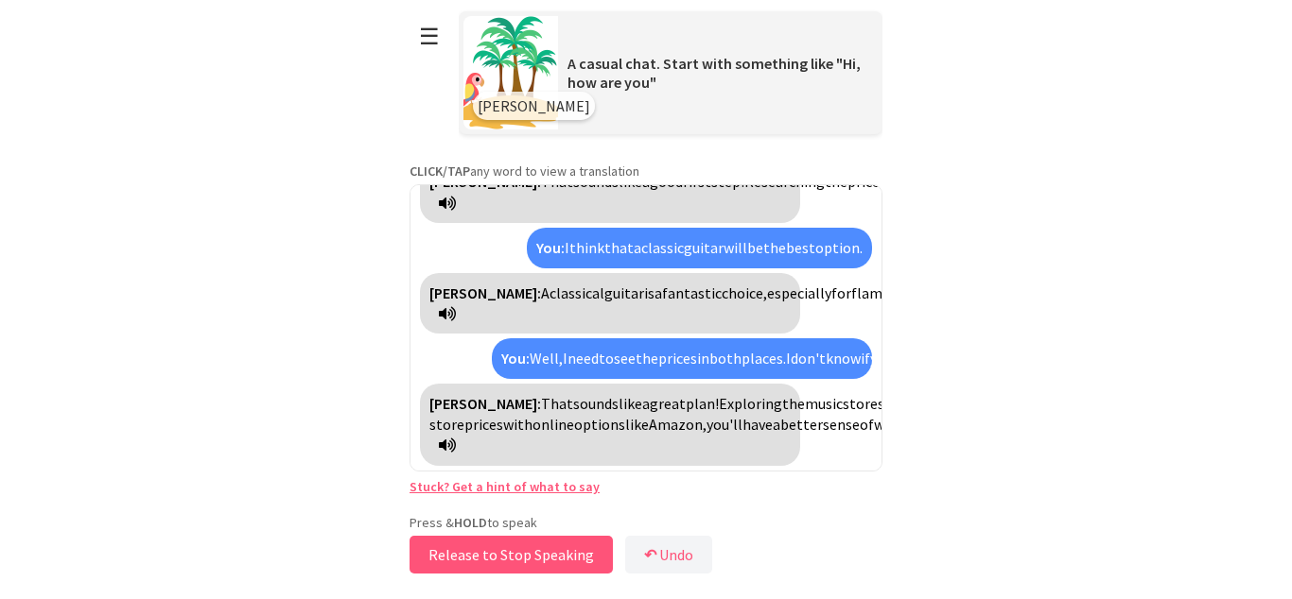
click at [512, 564] on button "Release to Stop Speaking" at bounding box center [510, 555] width 203 height 38
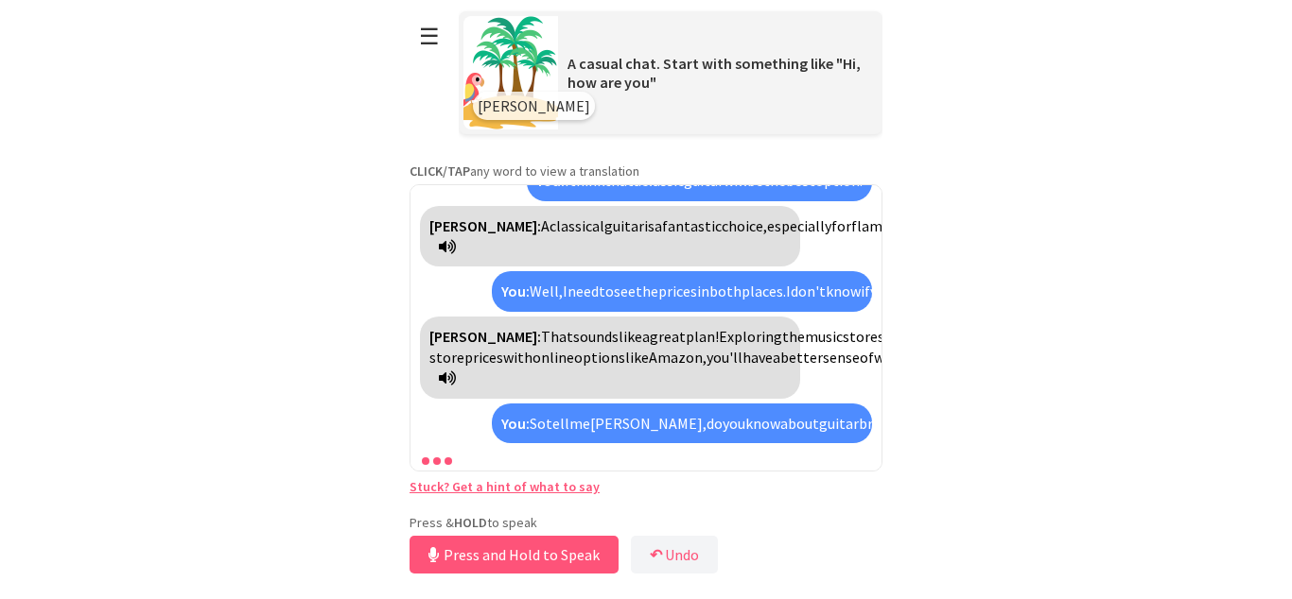
scroll to position [3877, 0]
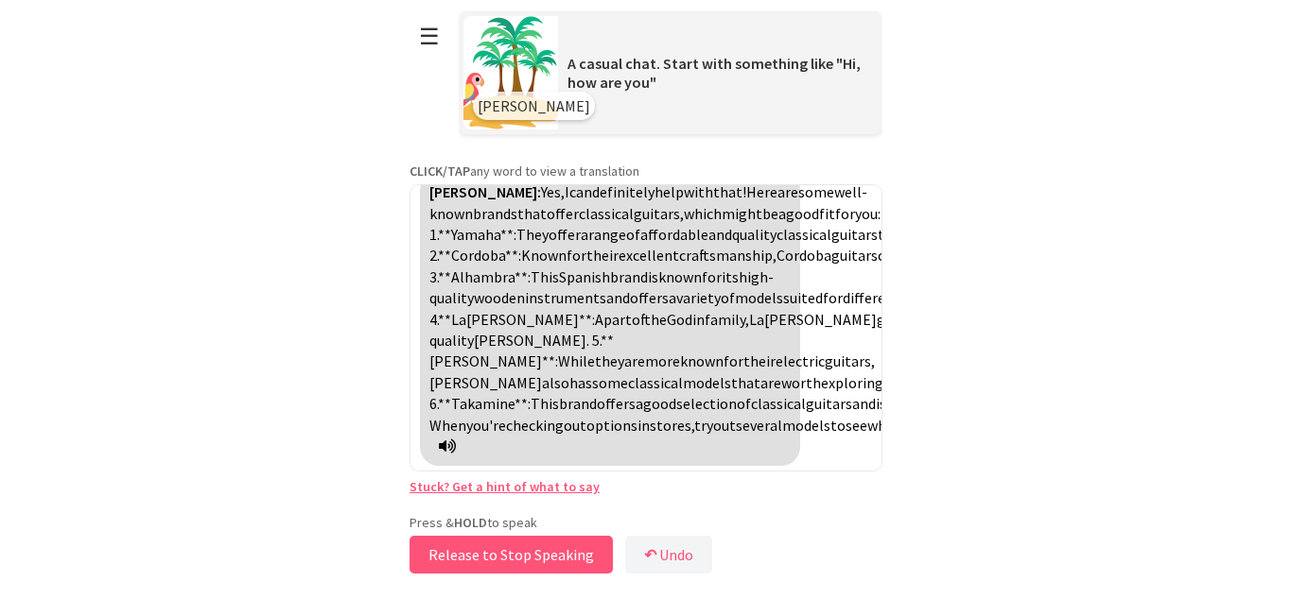
click at [512, 564] on button "Release to Stop Speaking" at bounding box center [510, 555] width 203 height 38
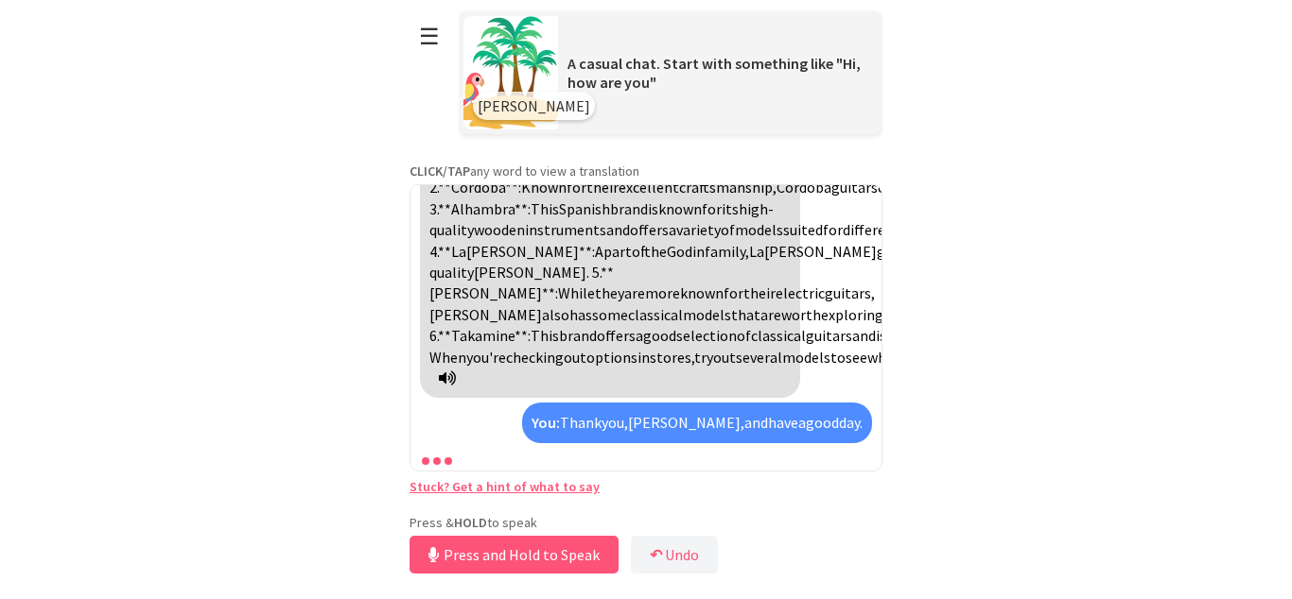
scroll to position [4030, 0]
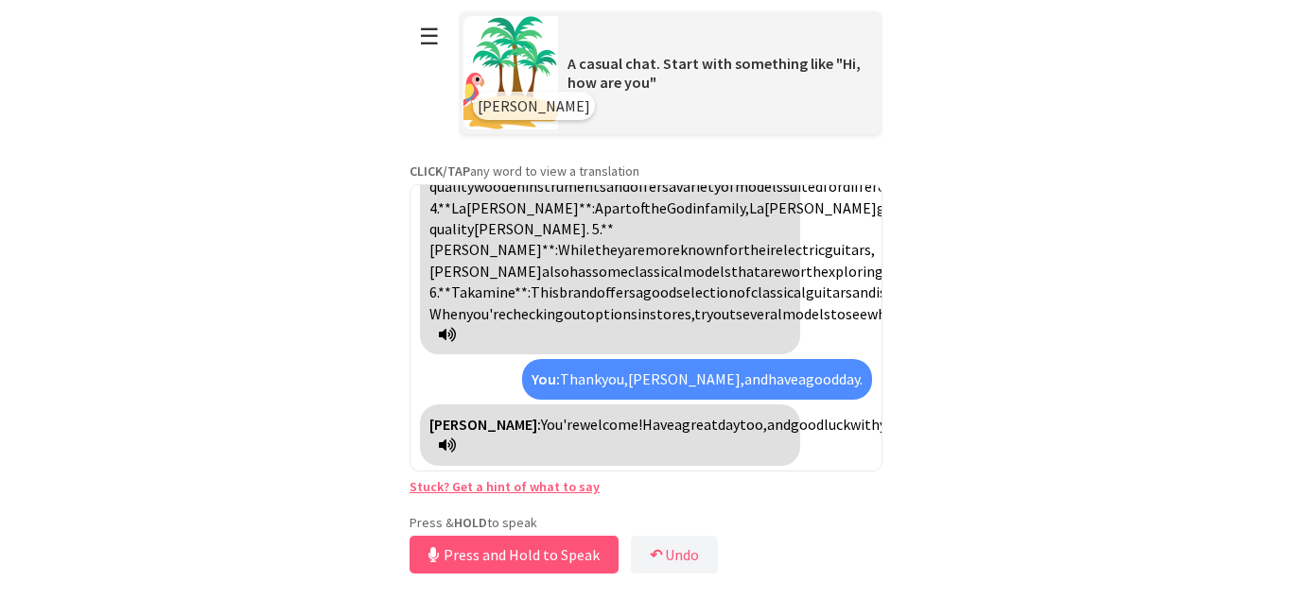
drag, startPoint x: 1226, startPoint y: 482, endPoint x: 1114, endPoint y: 197, distance: 306.9
click at [1122, 214] on html "**********" at bounding box center [646, 299] width 1292 height 599
drag, startPoint x: 1087, startPoint y: 130, endPoint x: 1074, endPoint y: 320, distance: 189.6
click at [1074, 320] on html "**********" at bounding box center [646, 299] width 1292 height 599
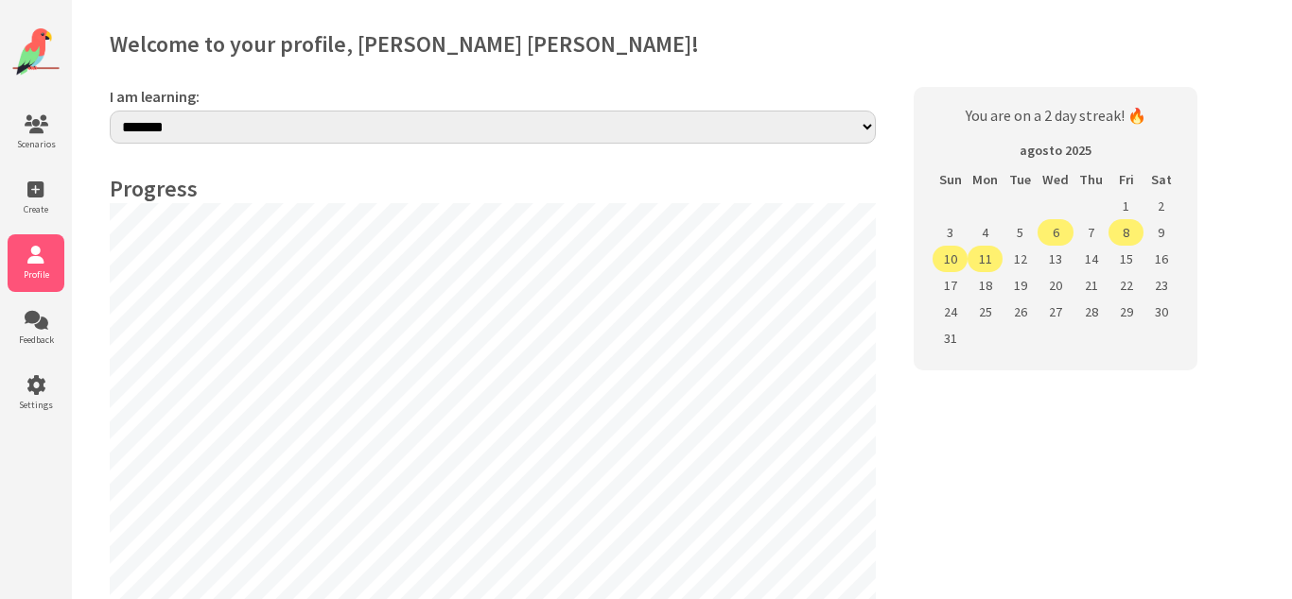
select select "**"
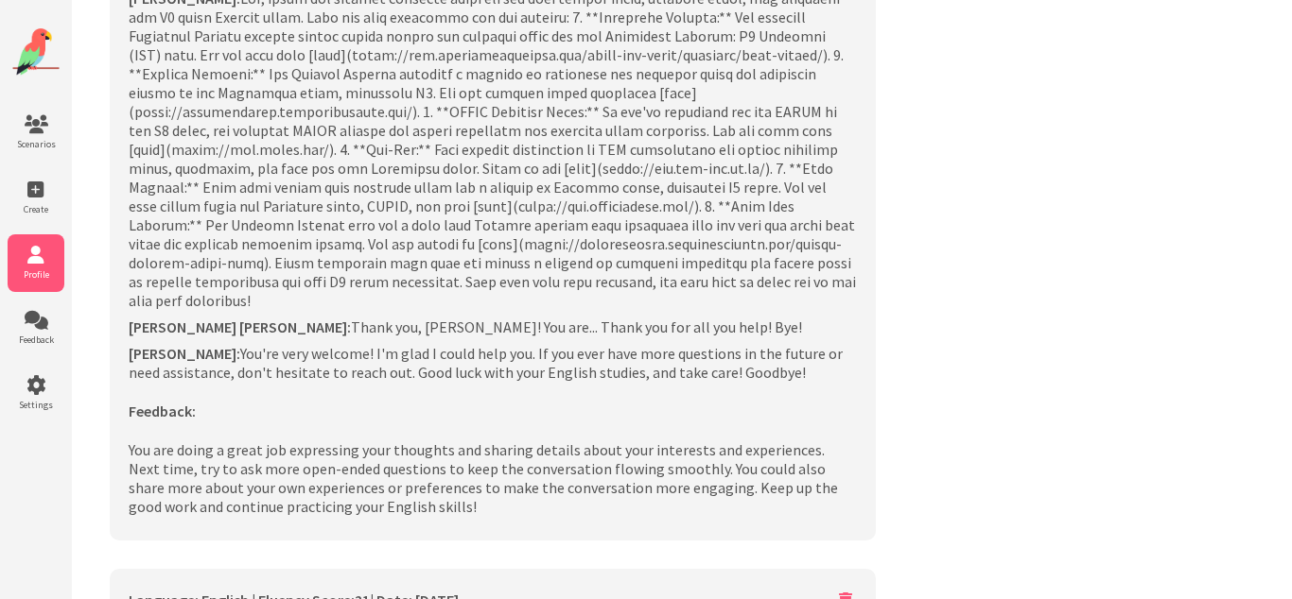
scroll to position [15721, 0]
